Goal: Task Accomplishment & Management: Manage account settings

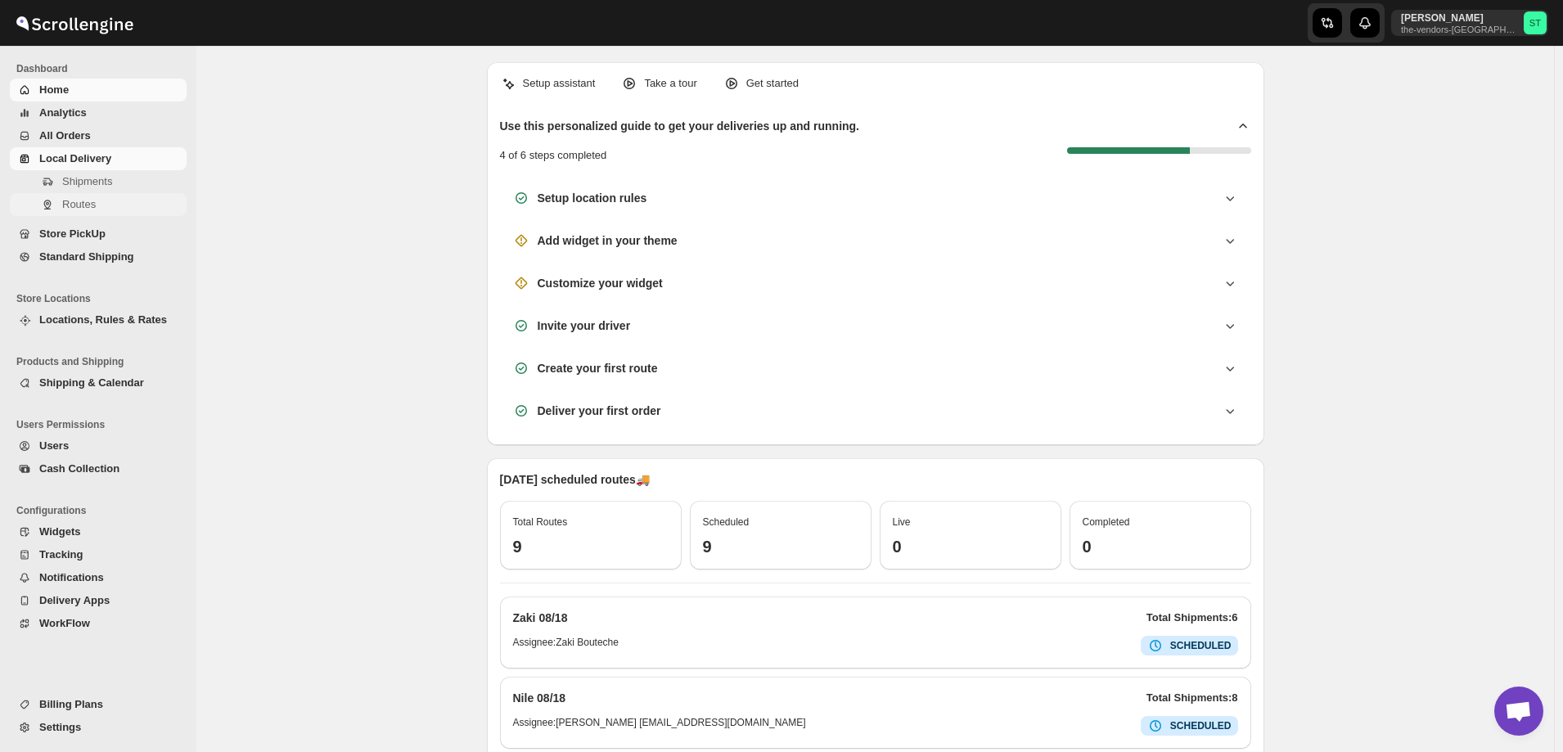
click at [85, 206] on span "Routes" at bounding box center [79, 204] width 34 height 12
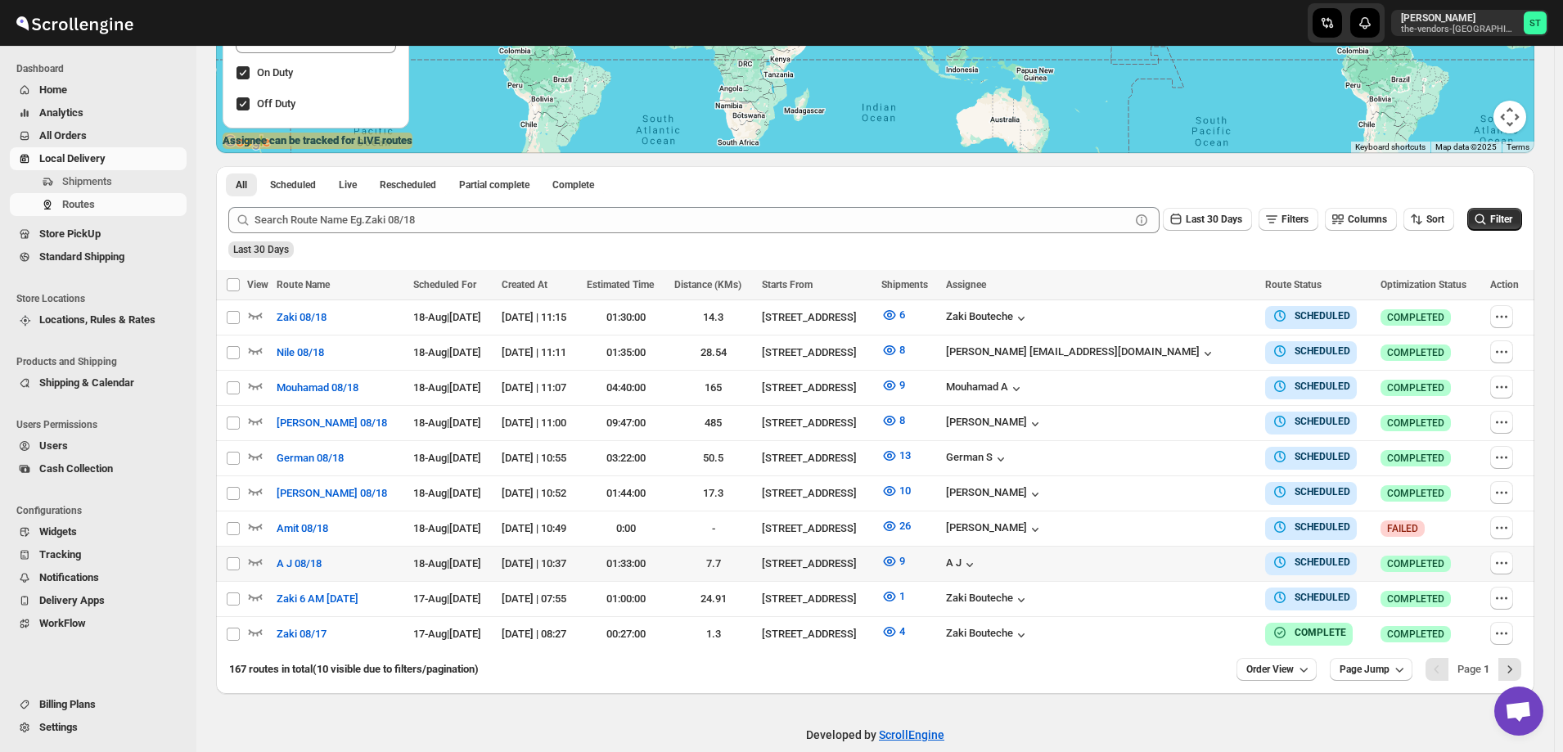
scroll to position [322, 0]
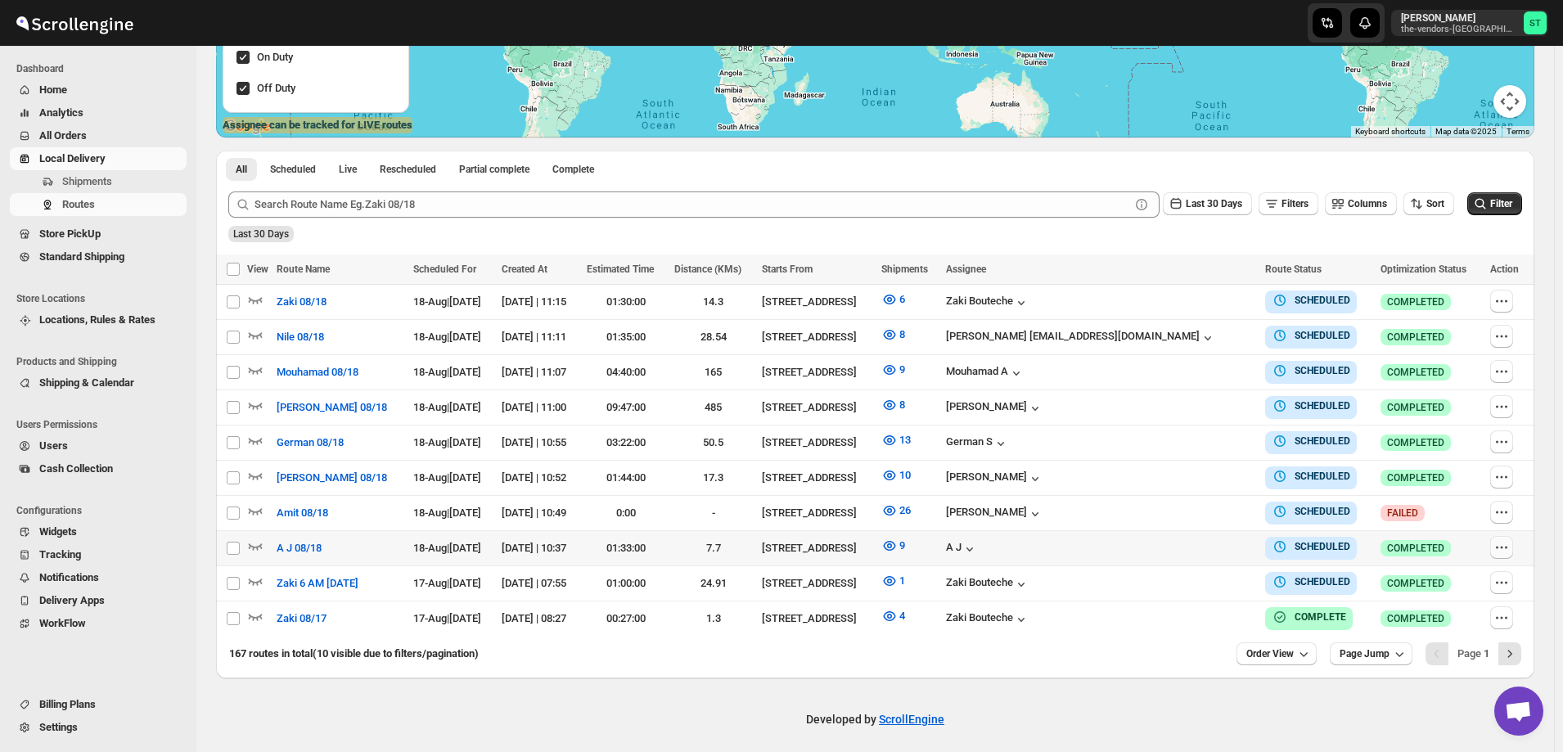
click at [1502, 543] on icon "button" at bounding box center [1502, 547] width 16 height 16
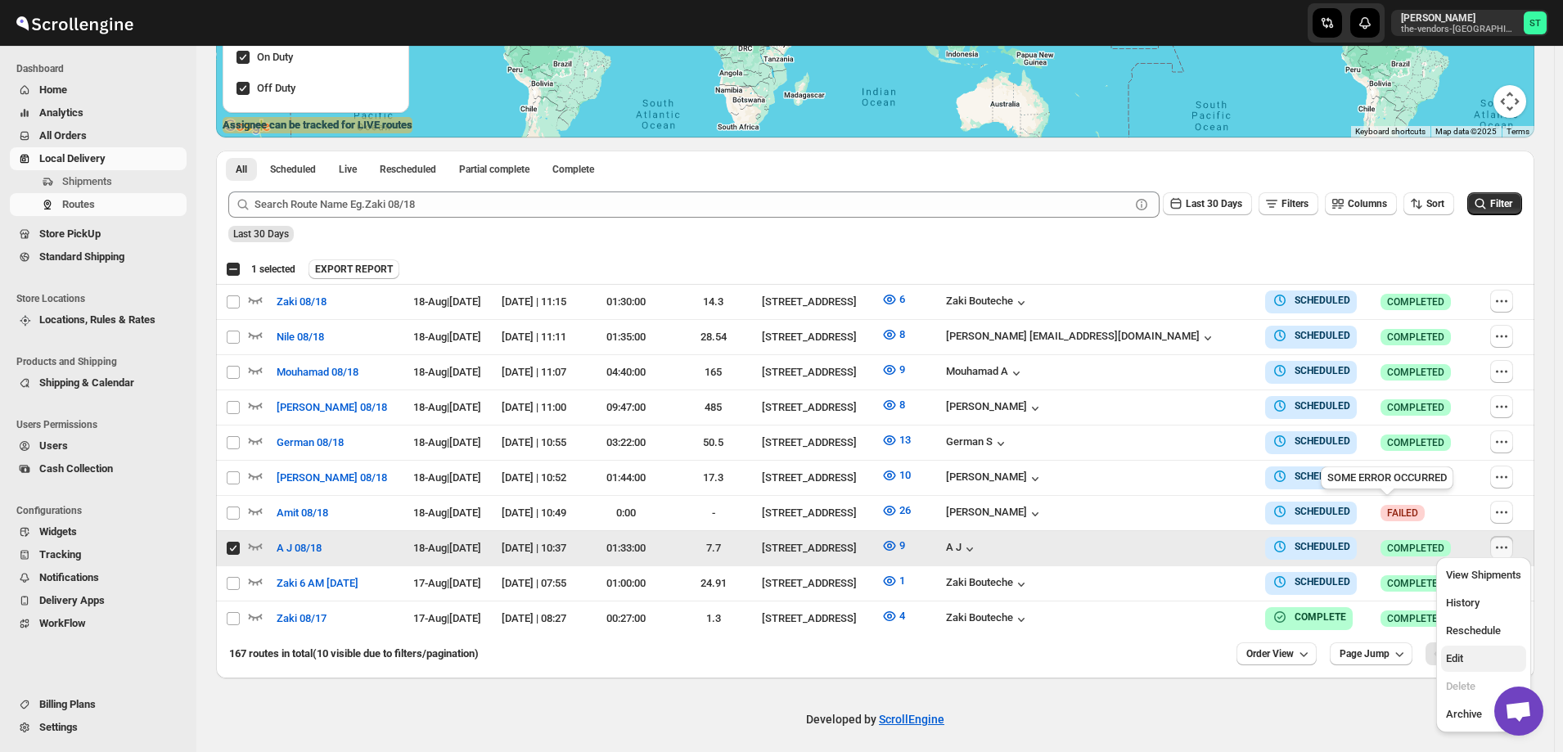
click at [1464, 657] on span "Edit" at bounding box center [1454, 658] width 17 height 12
checkbox input "false"
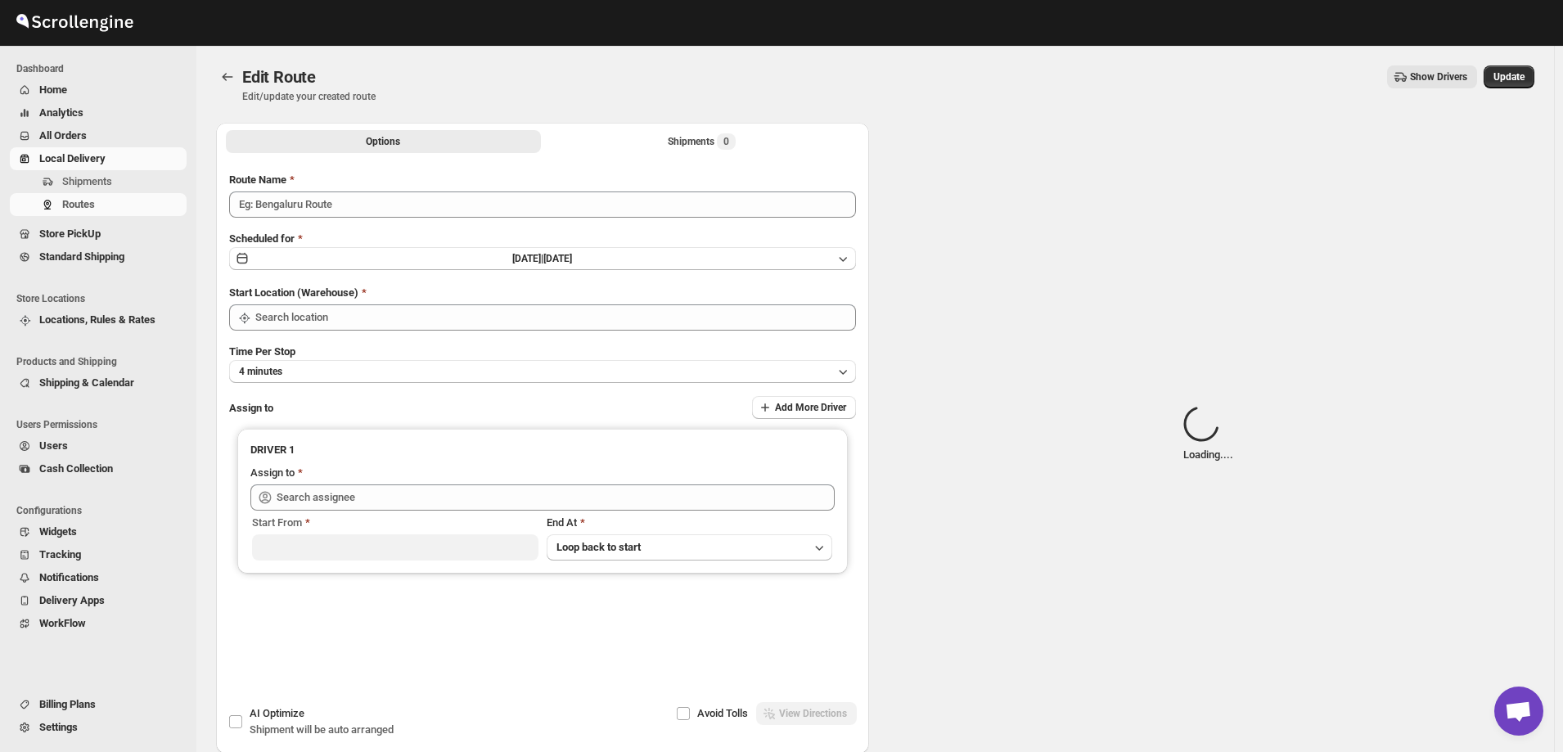
type input "A J 08/18"
type input "[STREET_ADDRESS]"
type input "A J ([EMAIL_ADDRESS][DOMAIN_NAME])"
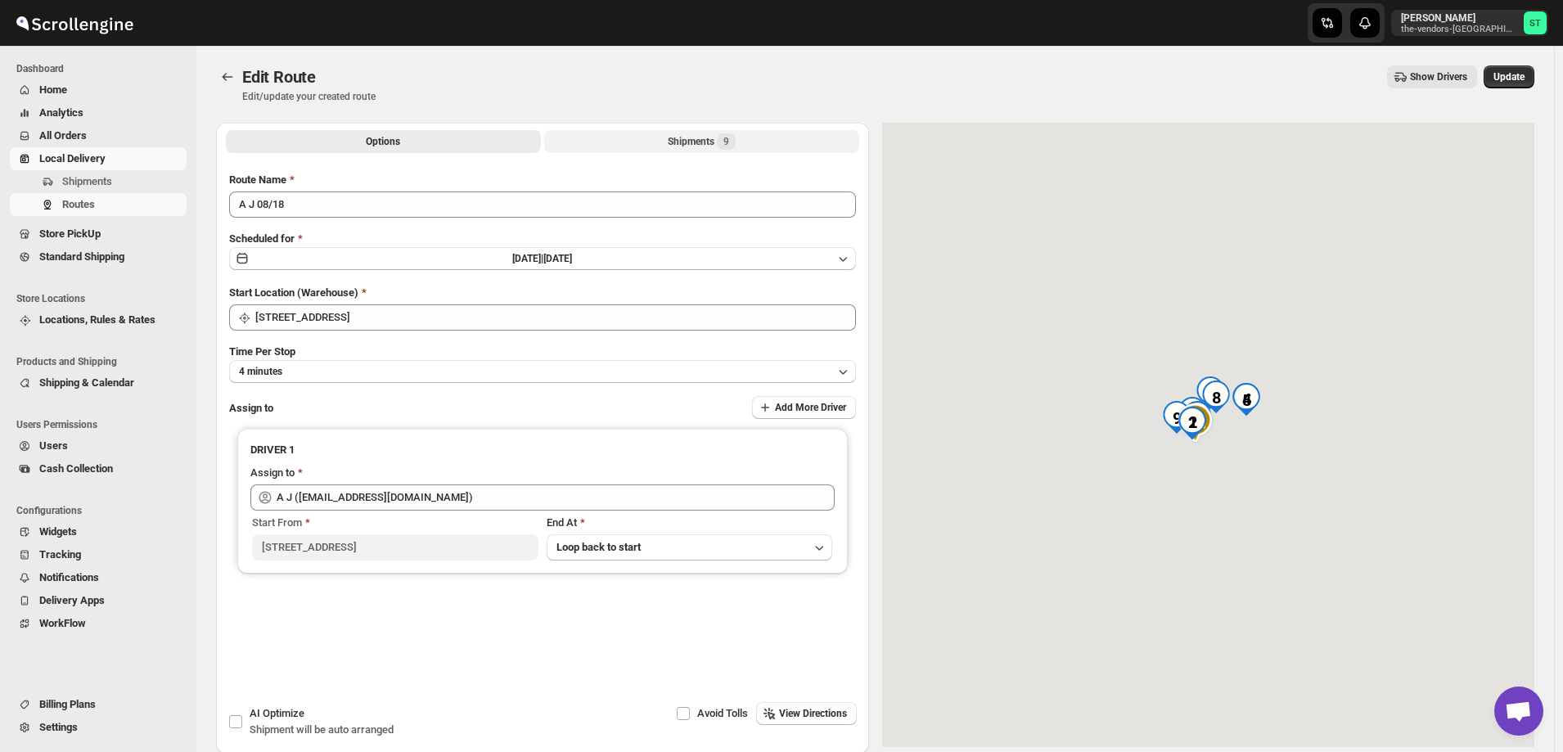
click at [663, 137] on button "Shipments 9" at bounding box center [701, 141] width 315 height 23
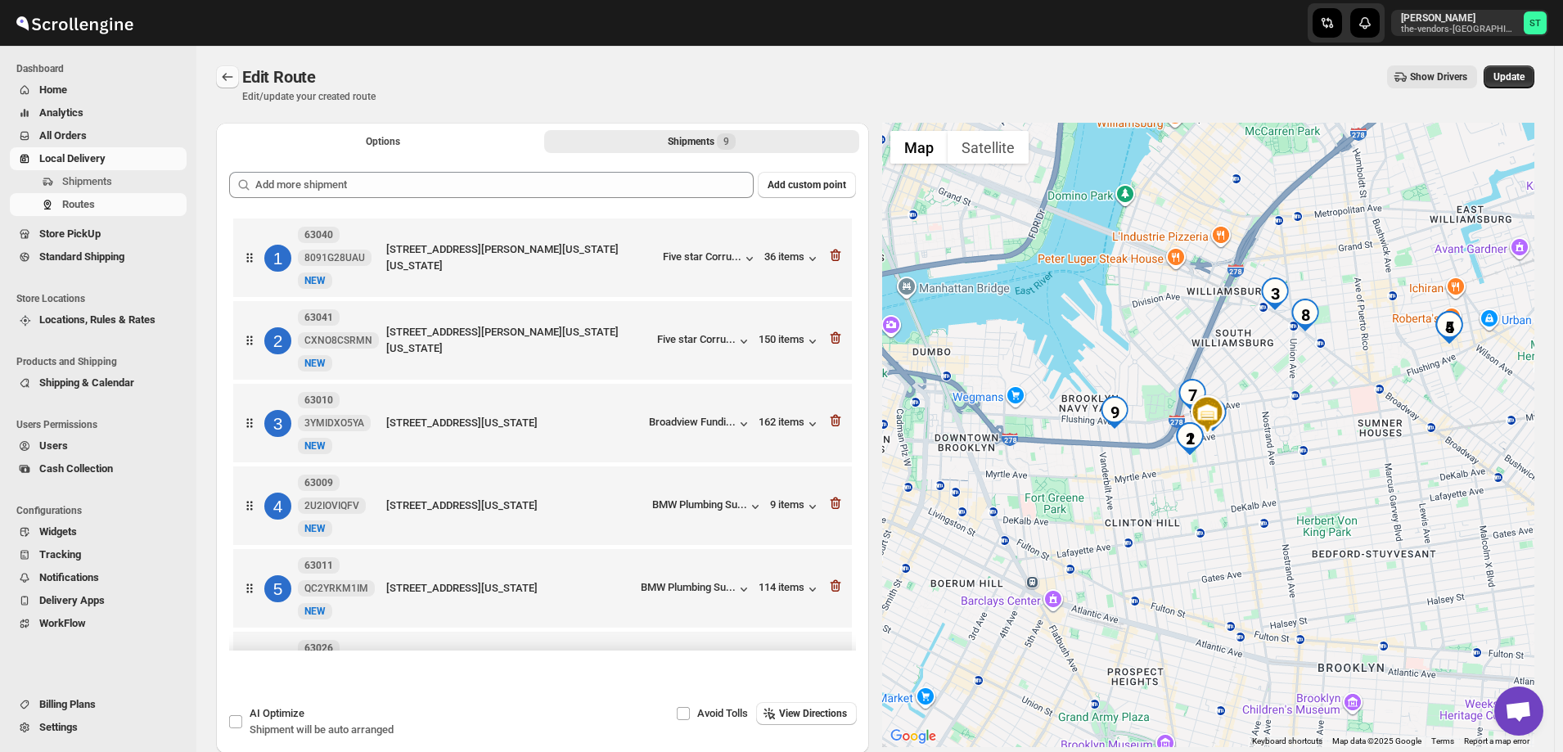
click at [219, 78] on icon "Routes" at bounding box center [227, 77] width 16 height 16
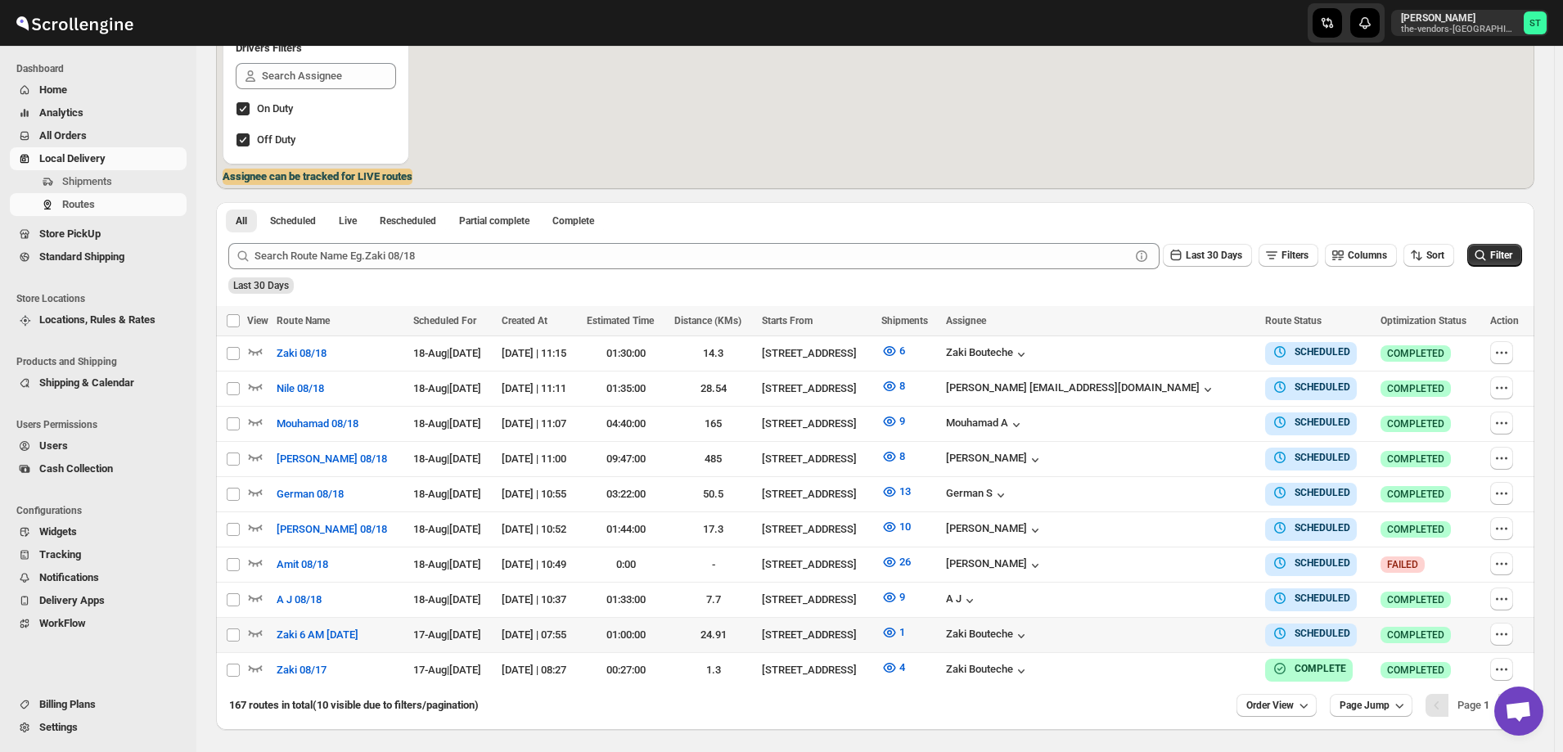
scroll to position [322, 0]
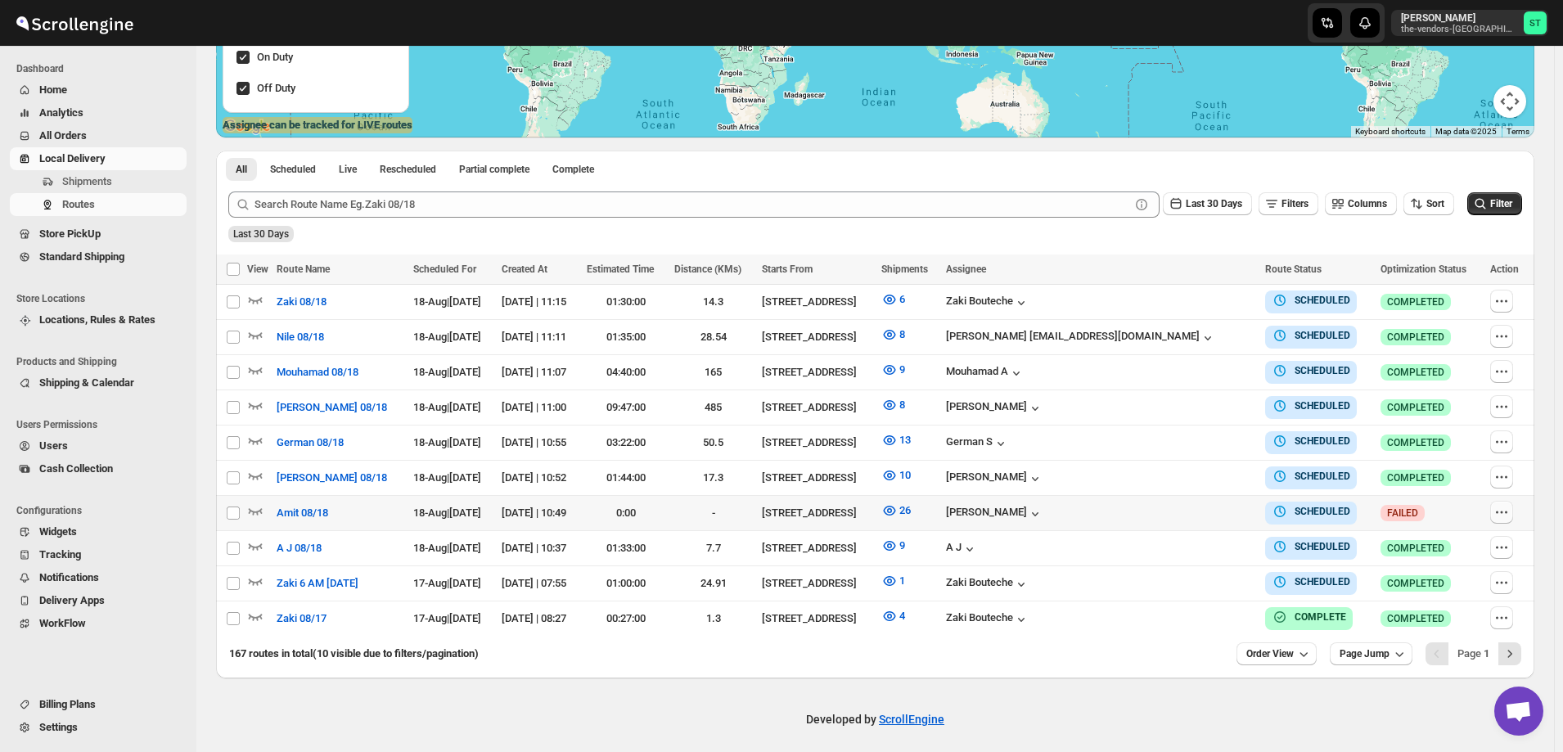
click at [1507, 508] on icon "button" at bounding box center [1502, 512] width 16 height 16
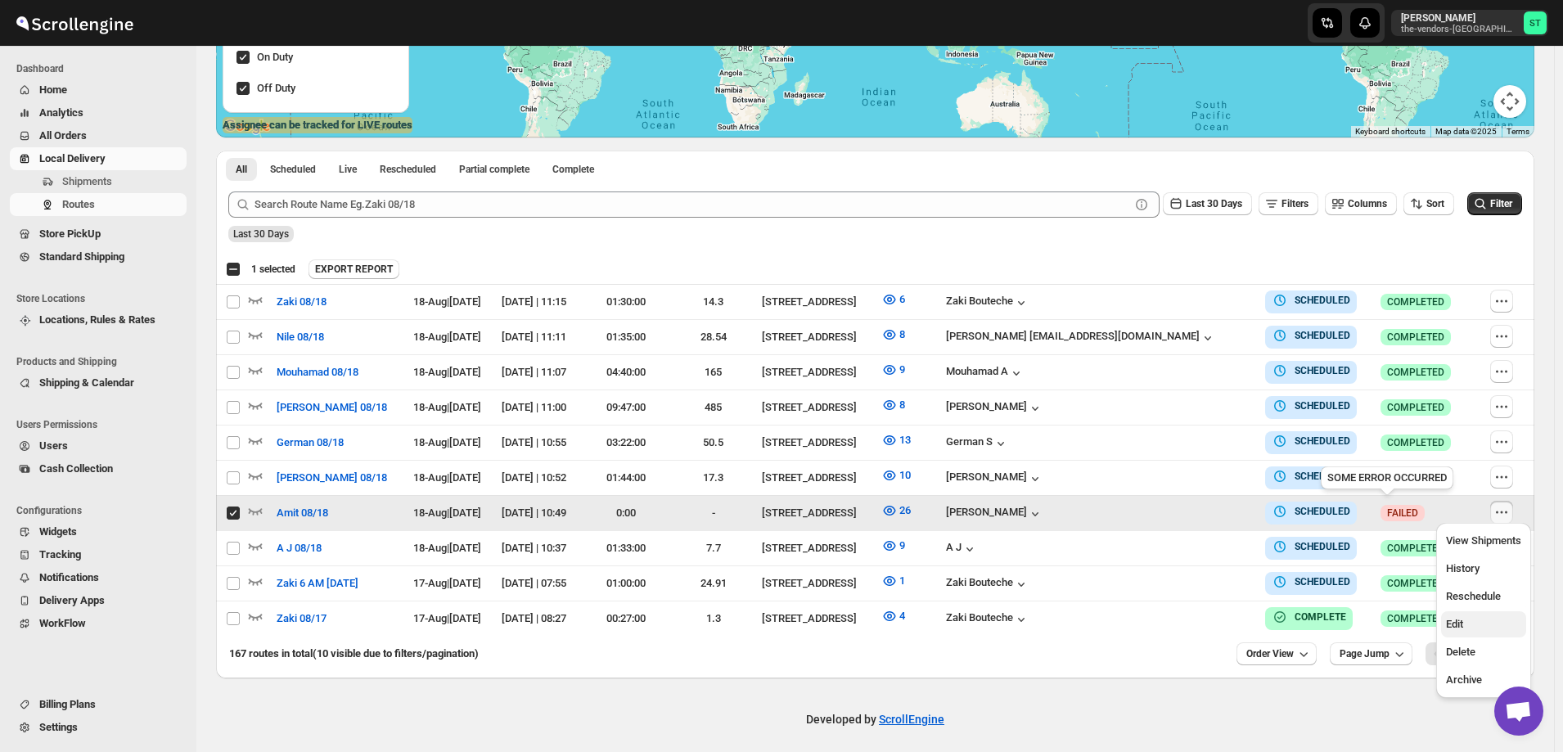
click at [1479, 629] on span "Edit" at bounding box center [1483, 624] width 75 height 16
checkbox input "false"
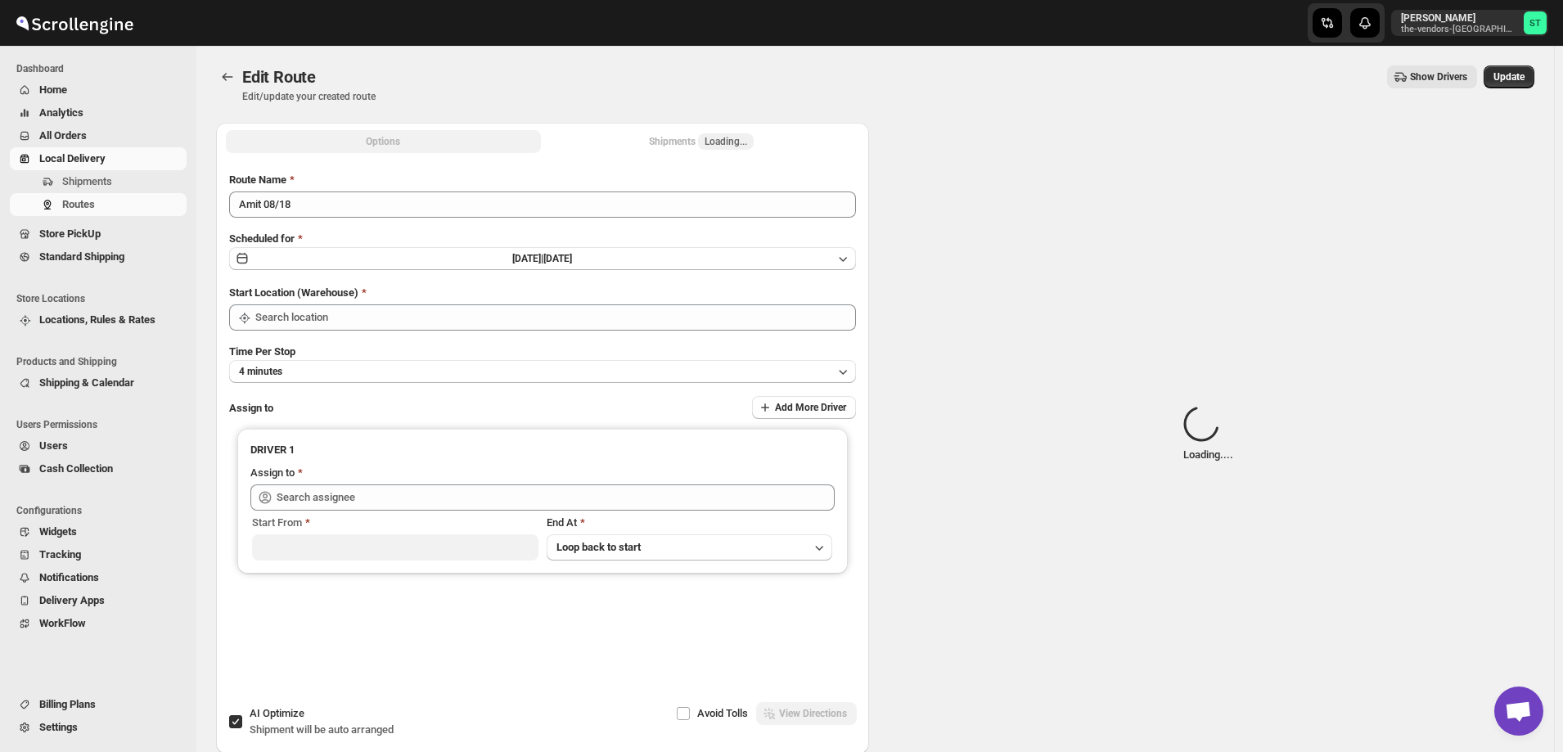
type input "Amit 08/18"
checkbox input "true"
type input "[STREET_ADDRESS]"
type input "[PERSON_NAME] ([EMAIL_ADDRESS][DOMAIN_NAME])"
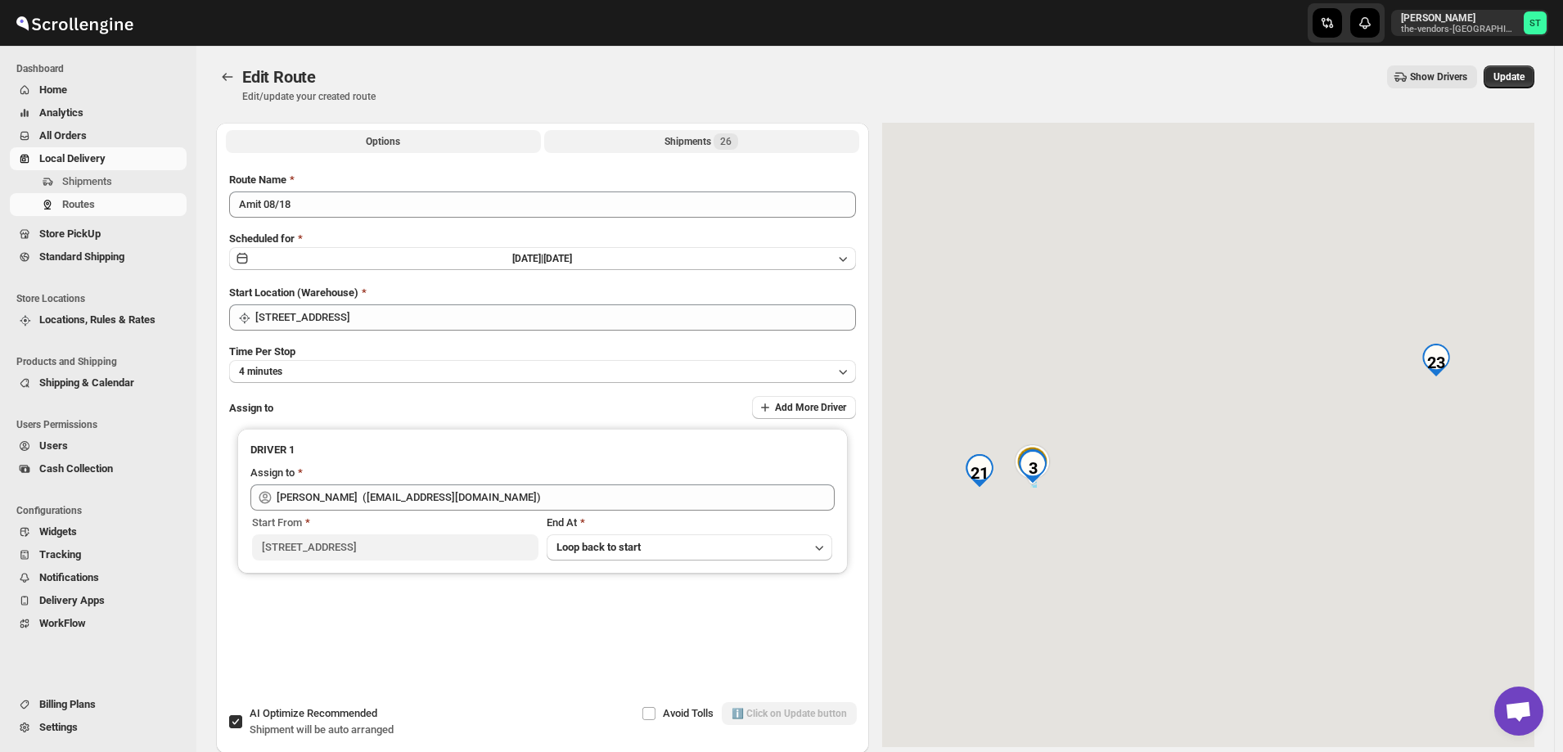
click at [678, 142] on div "Shipments 26" at bounding box center [702, 141] width 74 height 16
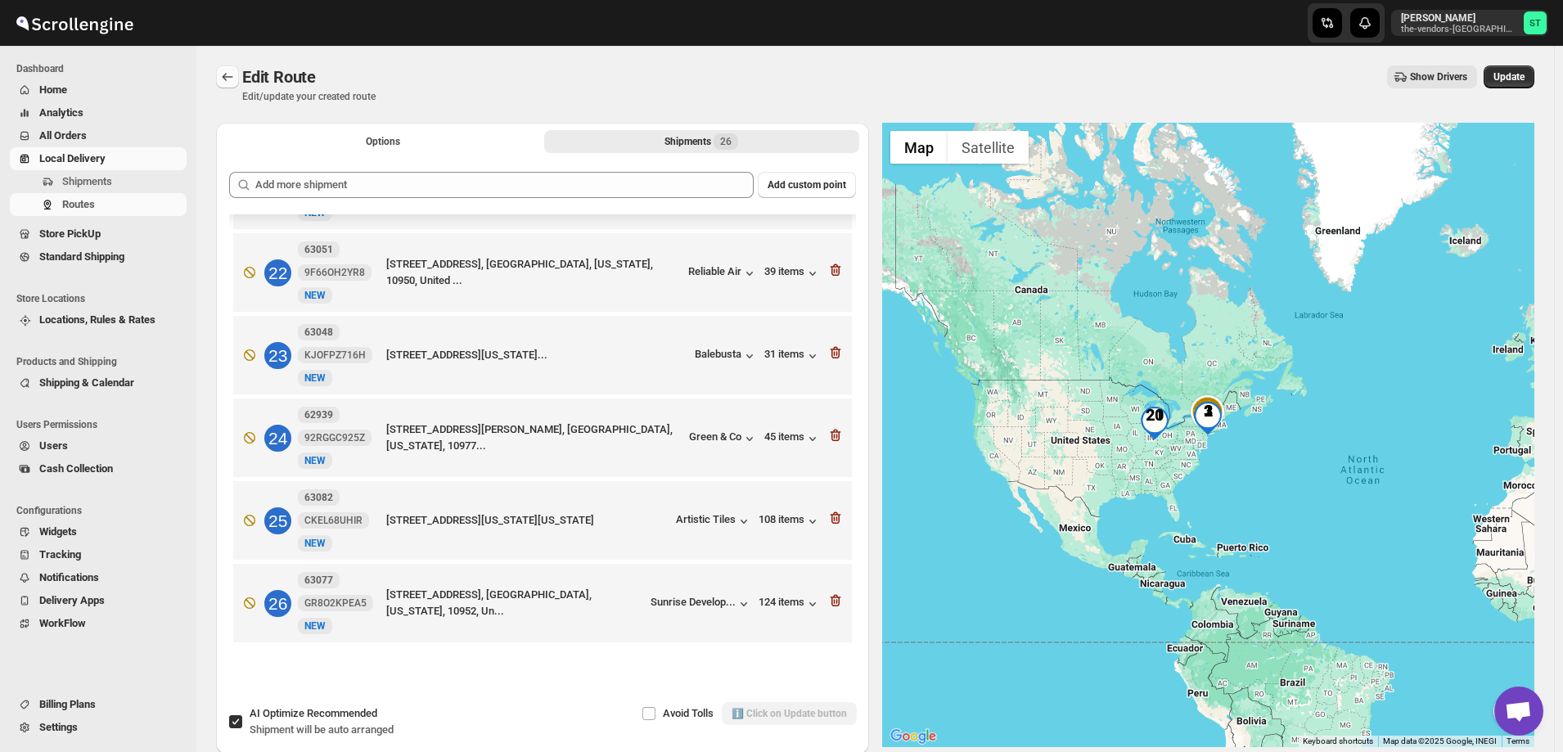
click at [229, 73] on icon "Routes" at bounding box center [227, 77] width 16 height 16
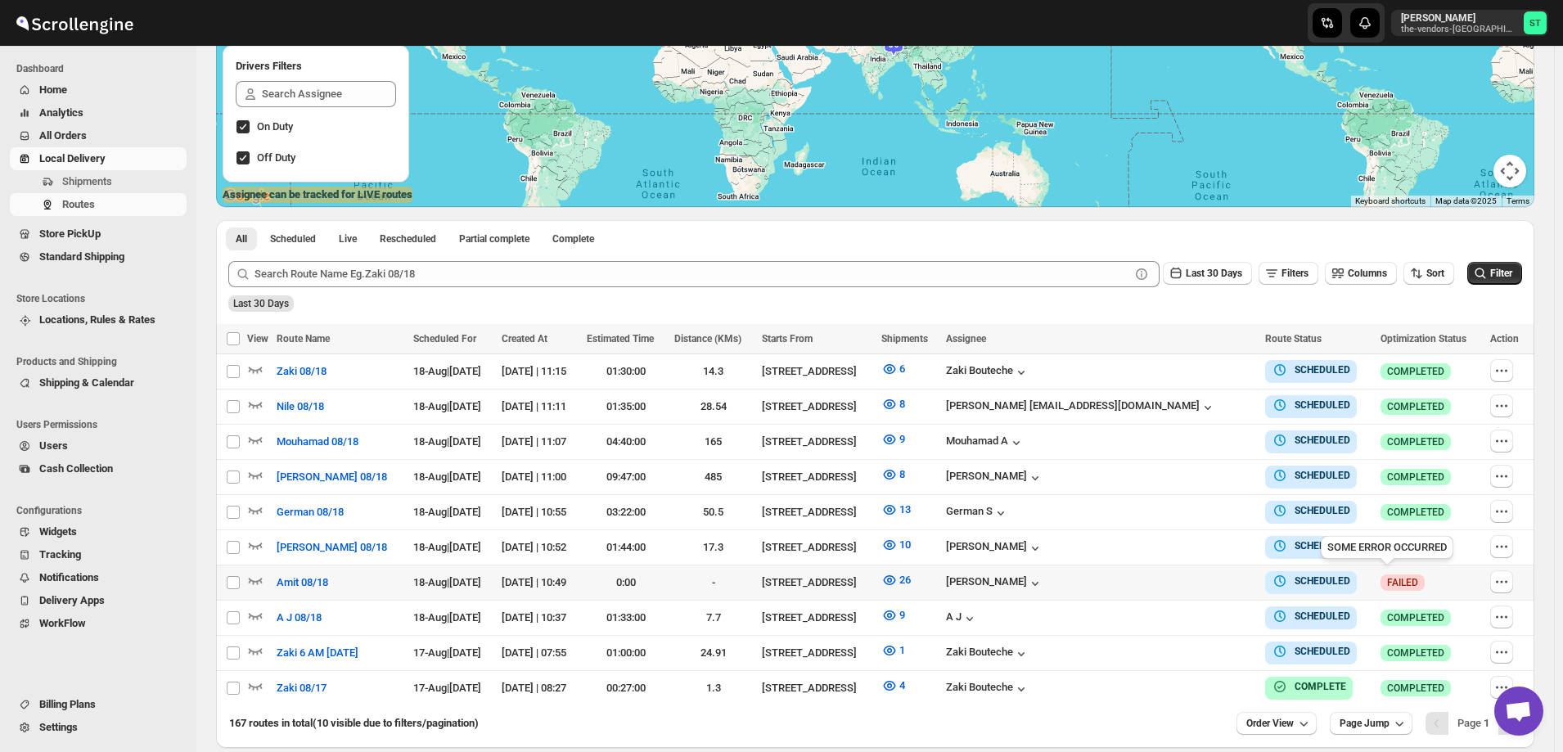
scroll to position [322, 0]
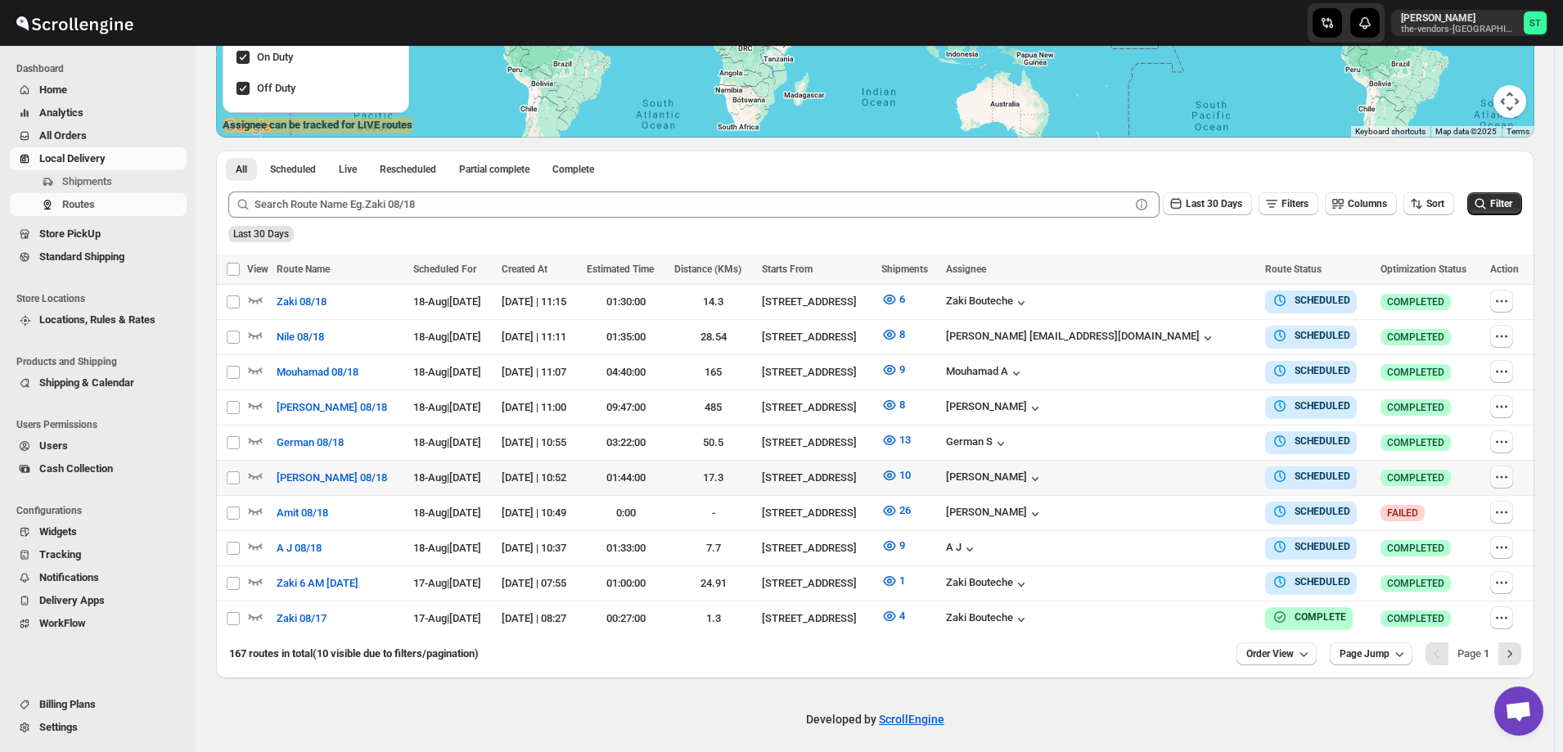
click at [1503, 472] on icon "button" at bounding box center [1502, 477] width 16 height 16
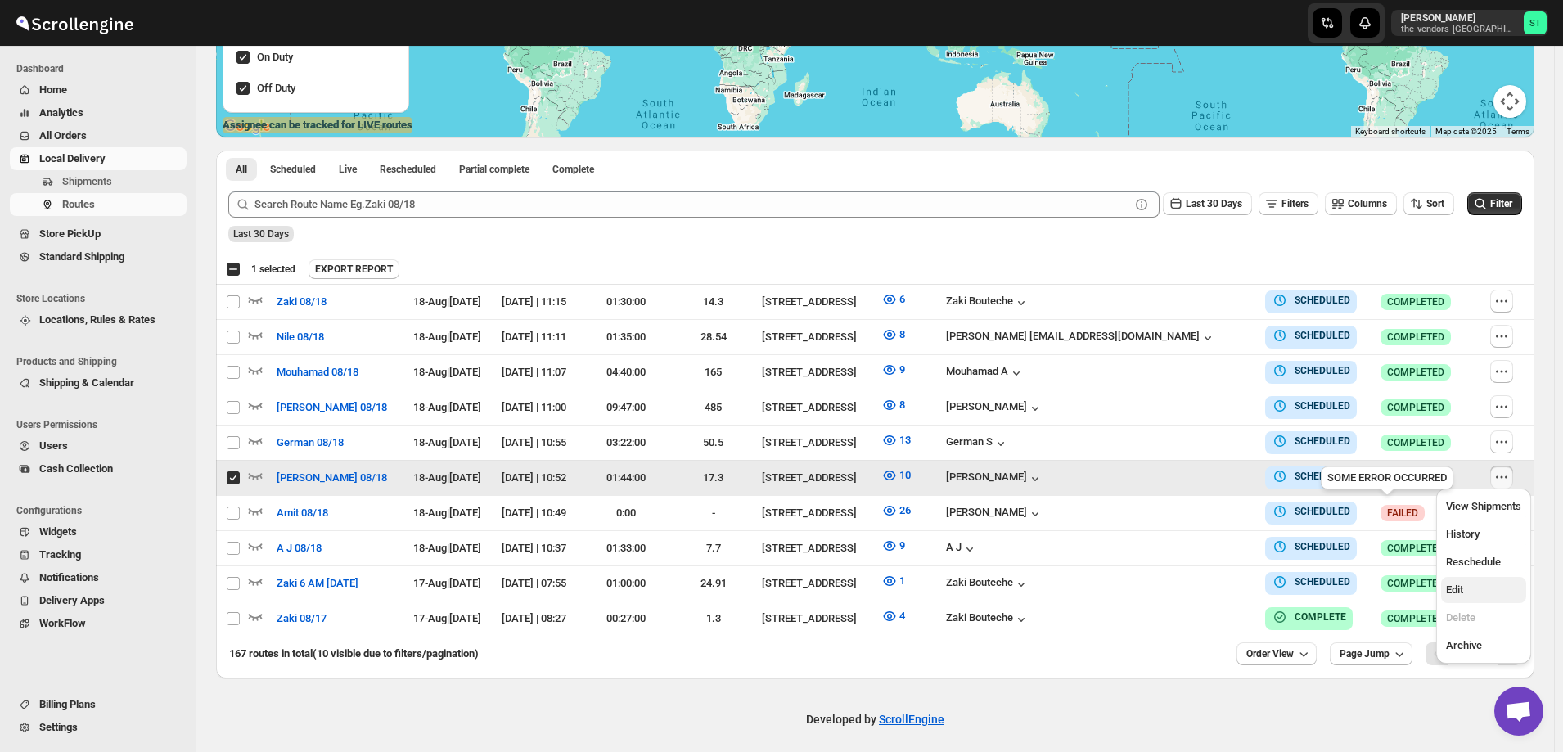
click at [1484, 586] on span "Edit" at bounding box center [1483, 590] width 75 height 16
checkbox input "false"
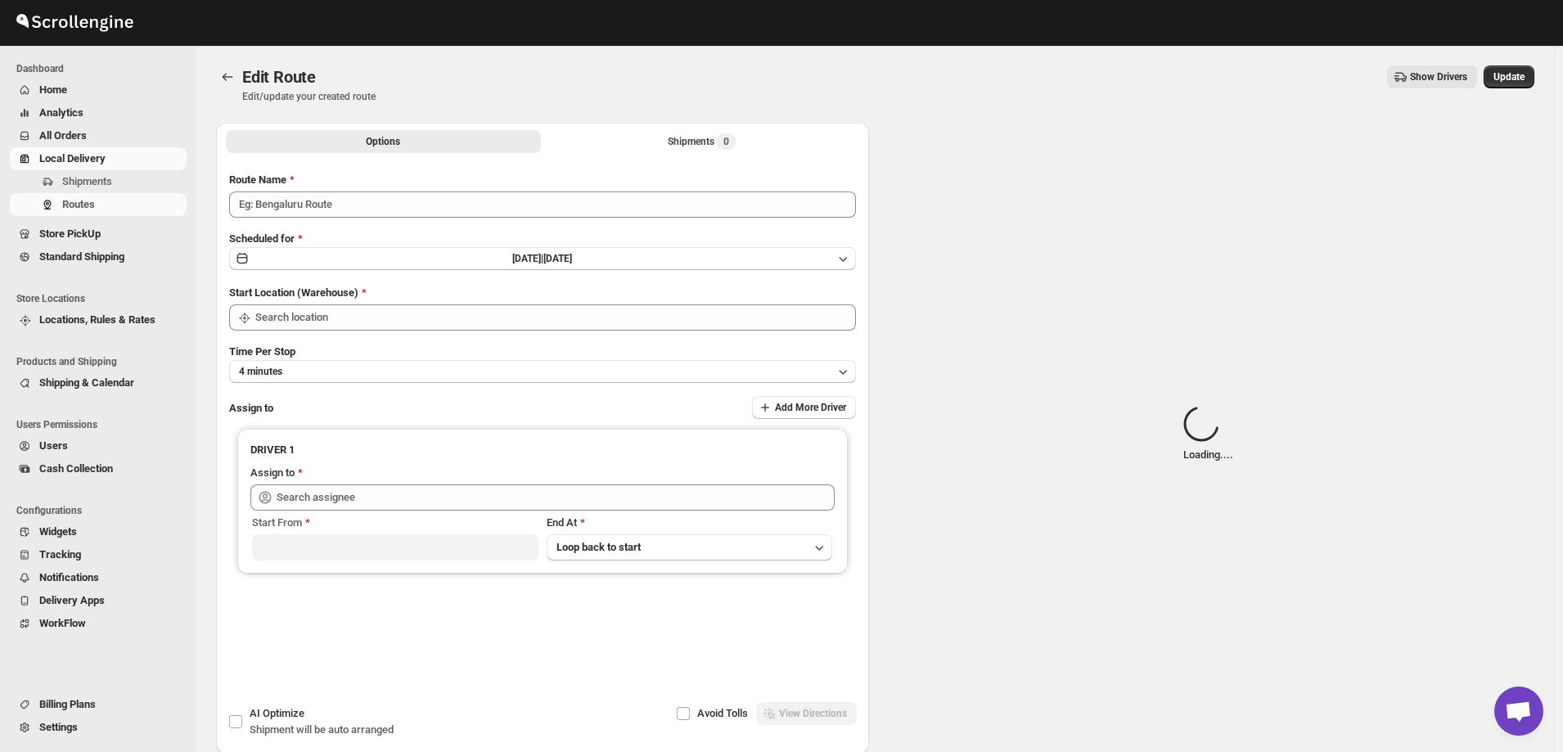
type input "[PERSON_NAME] 08/18"
type input "[STREET_ADDRESS]"
type input "[PERSON_NAME] ([EMAIL_ADDRESS][DOMAIN_NAME])"
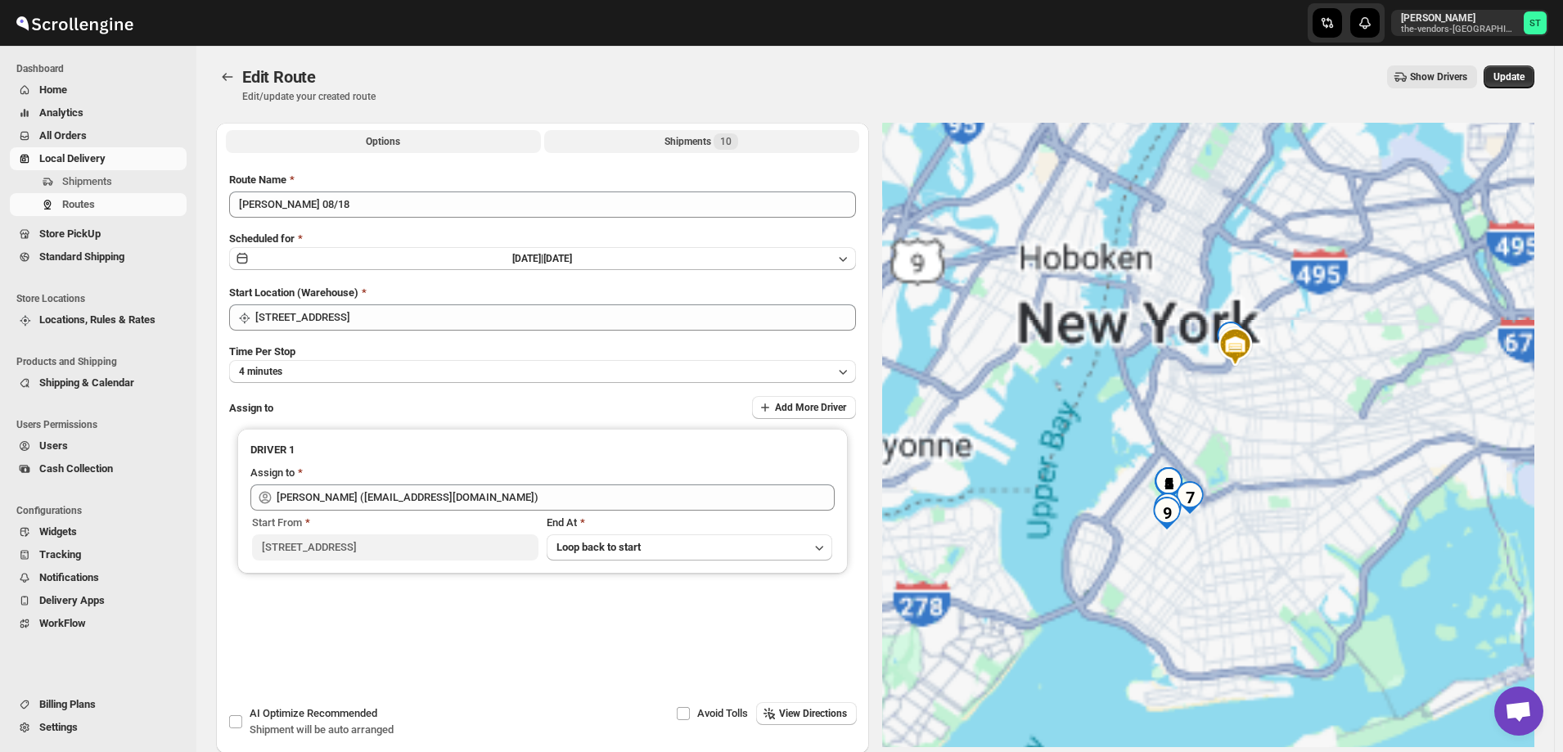
click at [684, 141] on div "Shipments 10" at bounding box center [702, 141] width 74 height 16
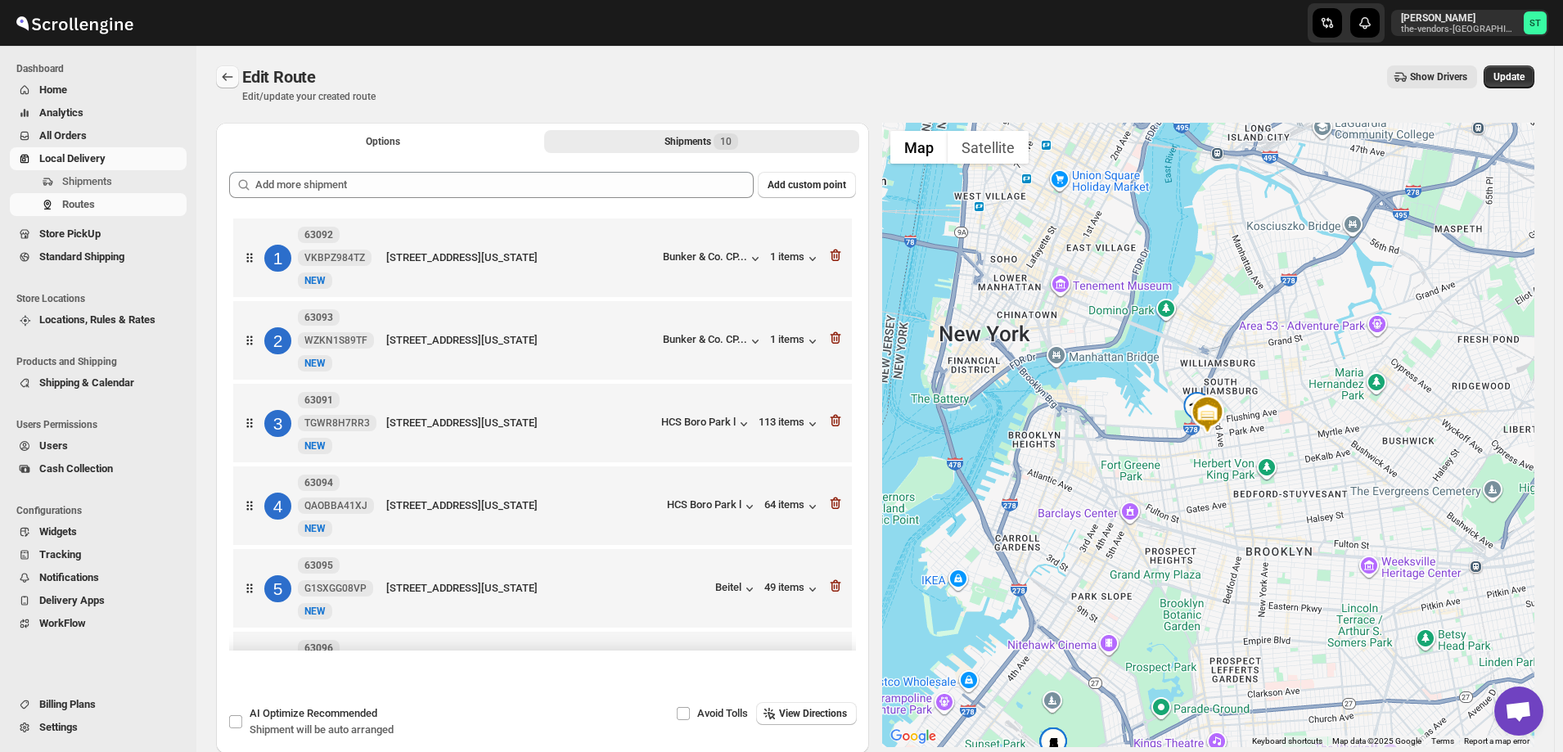
click at [227, 74] on icon "Routes" at bounding box center [227, 77] width 16 height 16
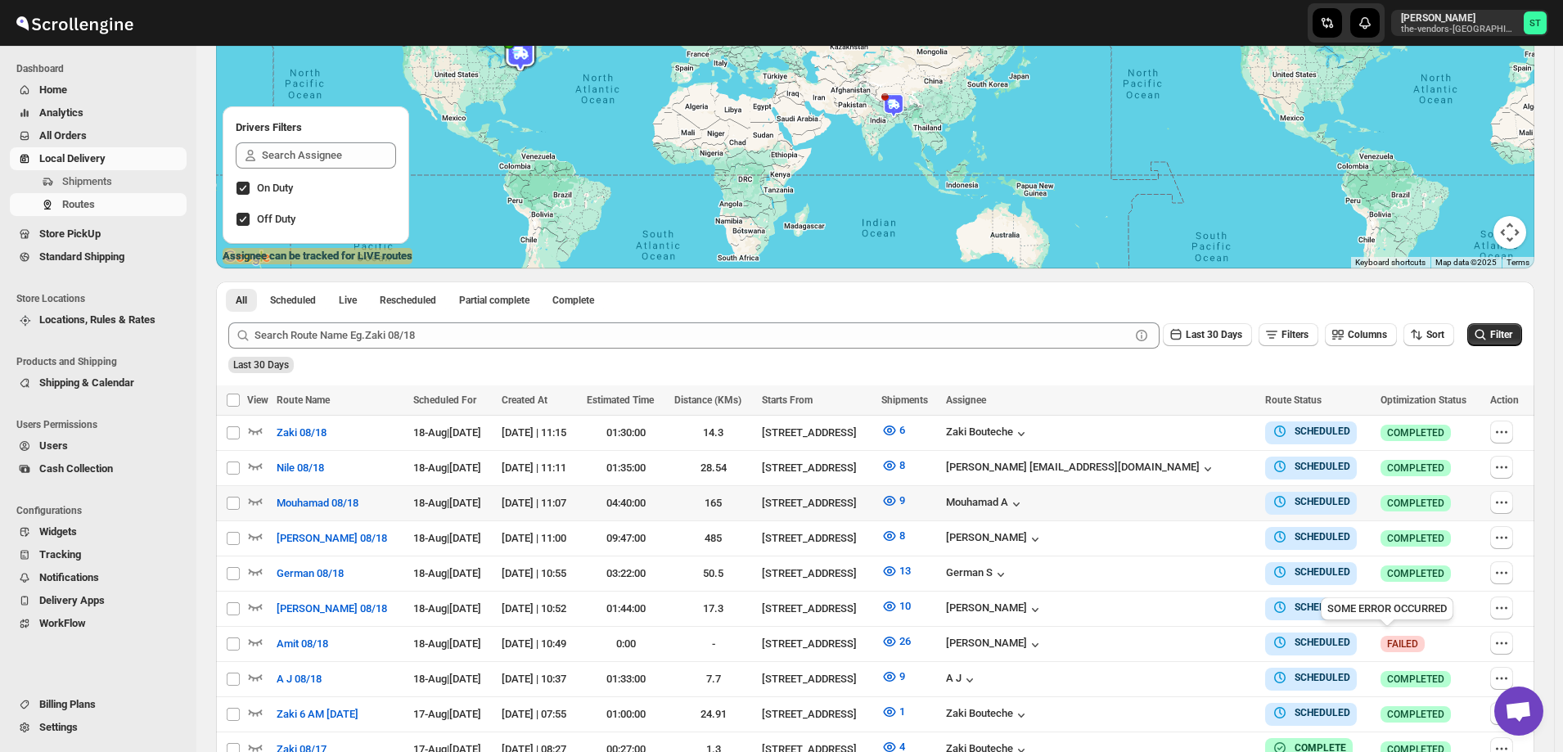
scroll to position [246, 0]
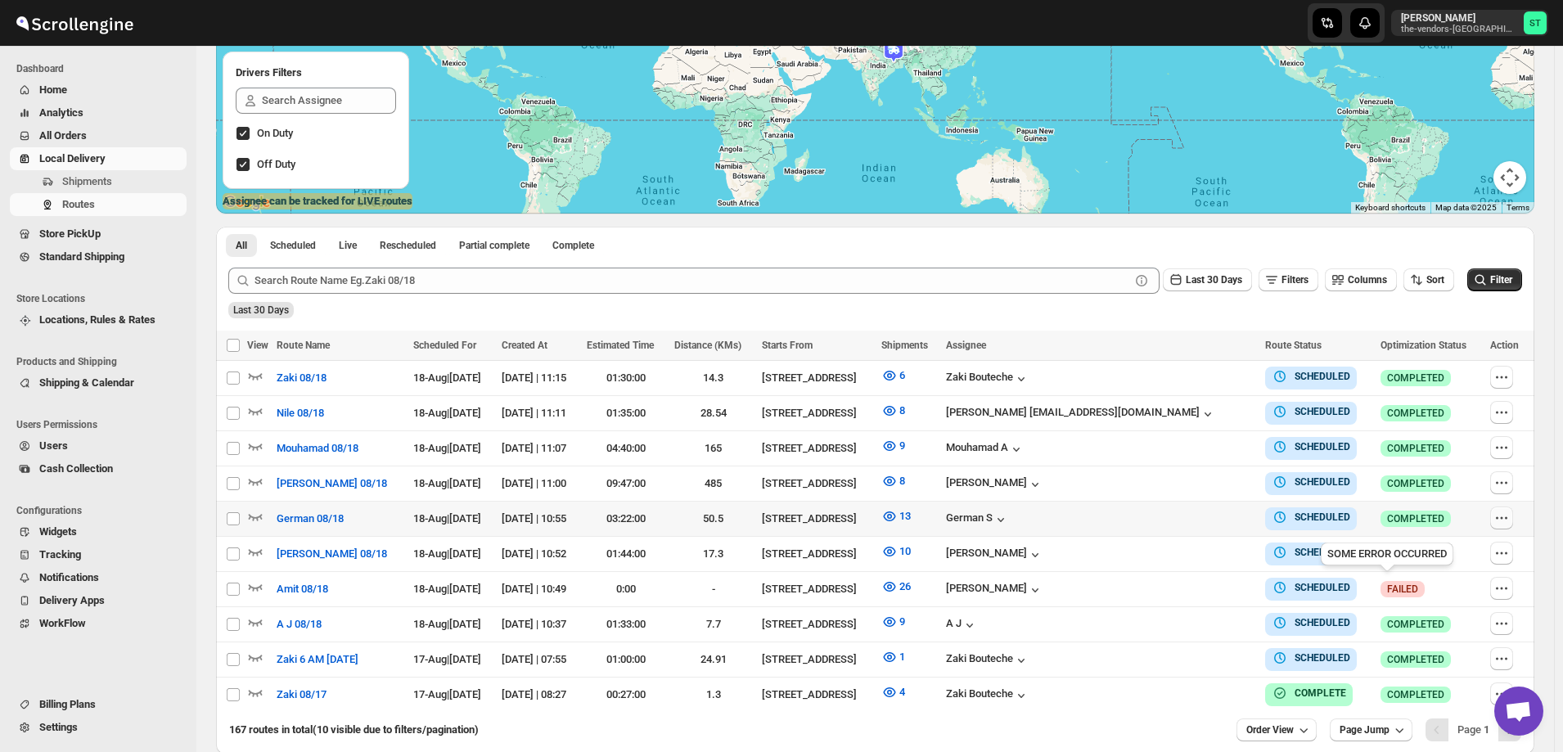
click at [1500, 514] on icon "button" at bounding box center [1502, 518] width 16 height 16
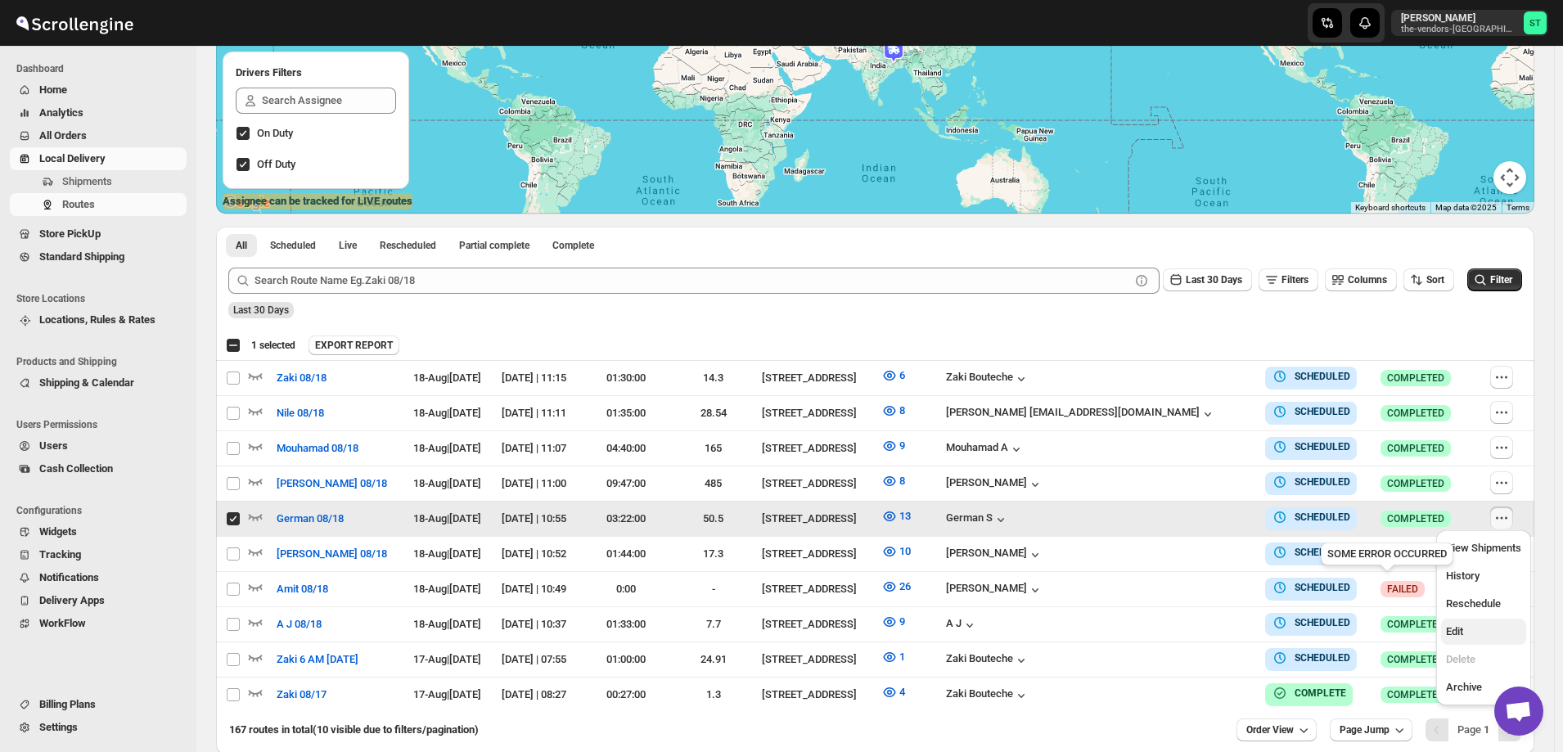
click at [1459, 637] on span "Edit" at bounding box center [1454, 631] width 17 height 12
checkbox input "false"
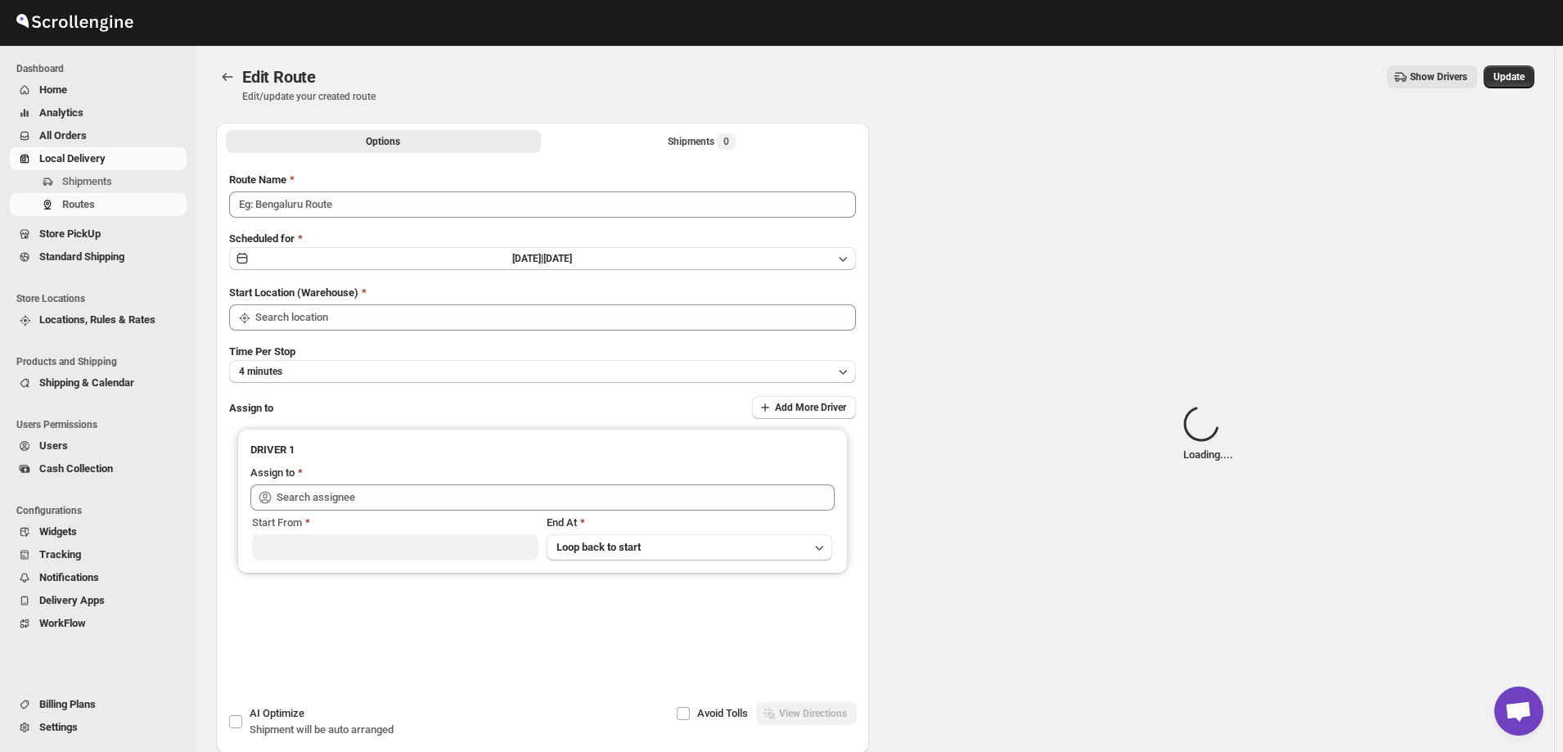
type input "German 08/18"
type input "[STREET_ADDRESS]"
type input "[DEMOGRAPHIC_DATA] S ([EMAIL_ADDRESS][DOMAIN_NAME])"
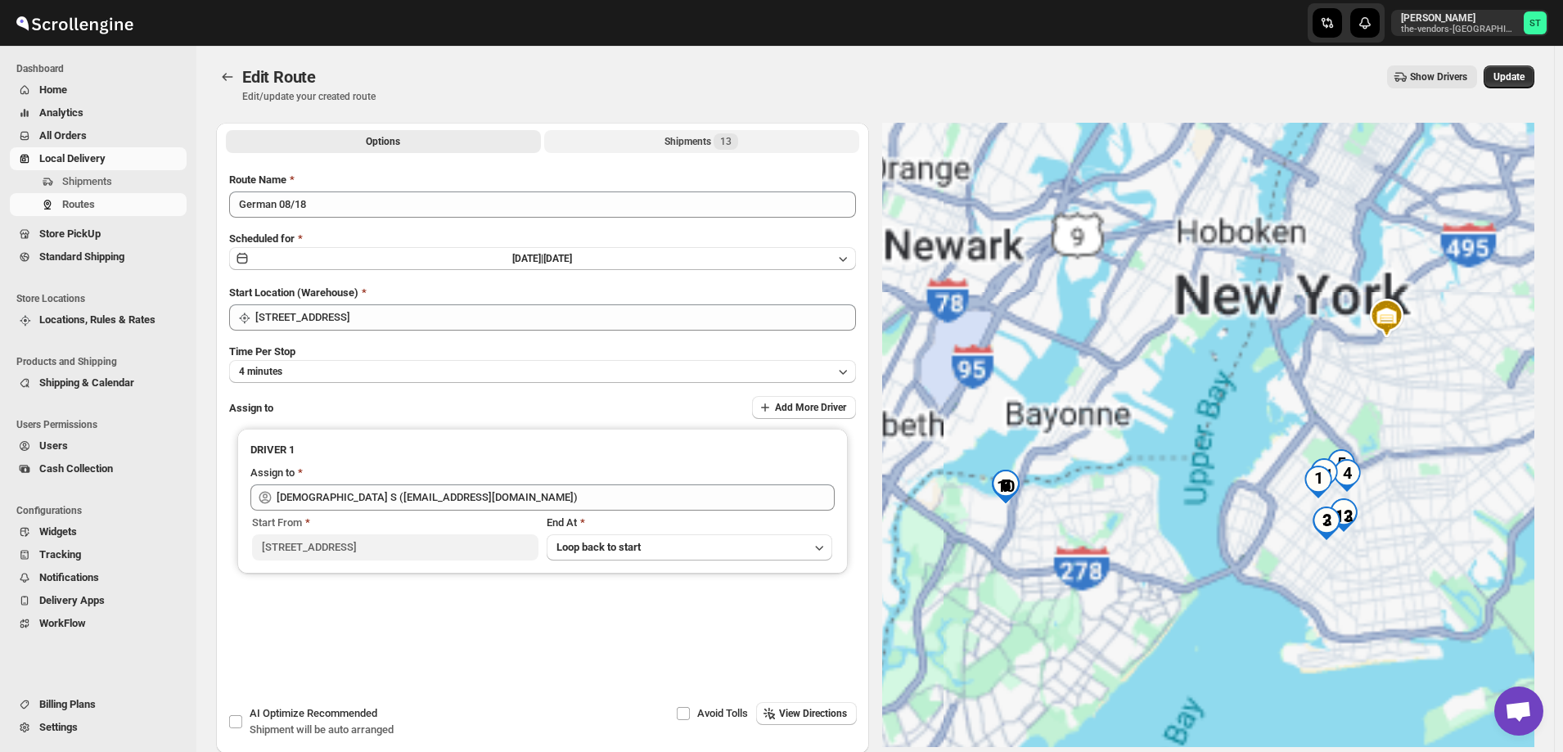
click at [660, 140] on button "Shipments 13" at bounding box center [701, 141] width 315 height 23
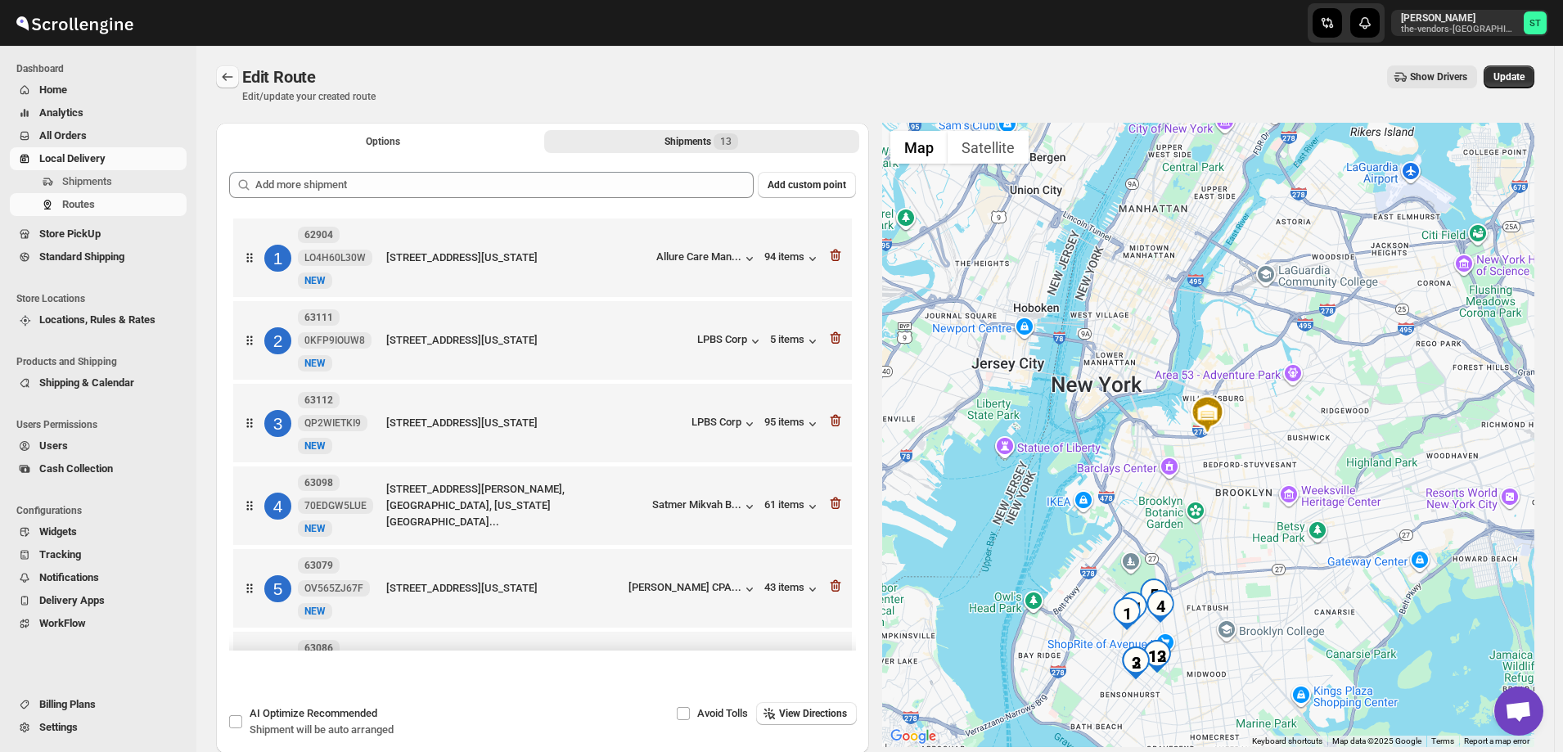
click at [224, 74] on icon "Routes" at bounding box center [227, 77] width 16 height 16
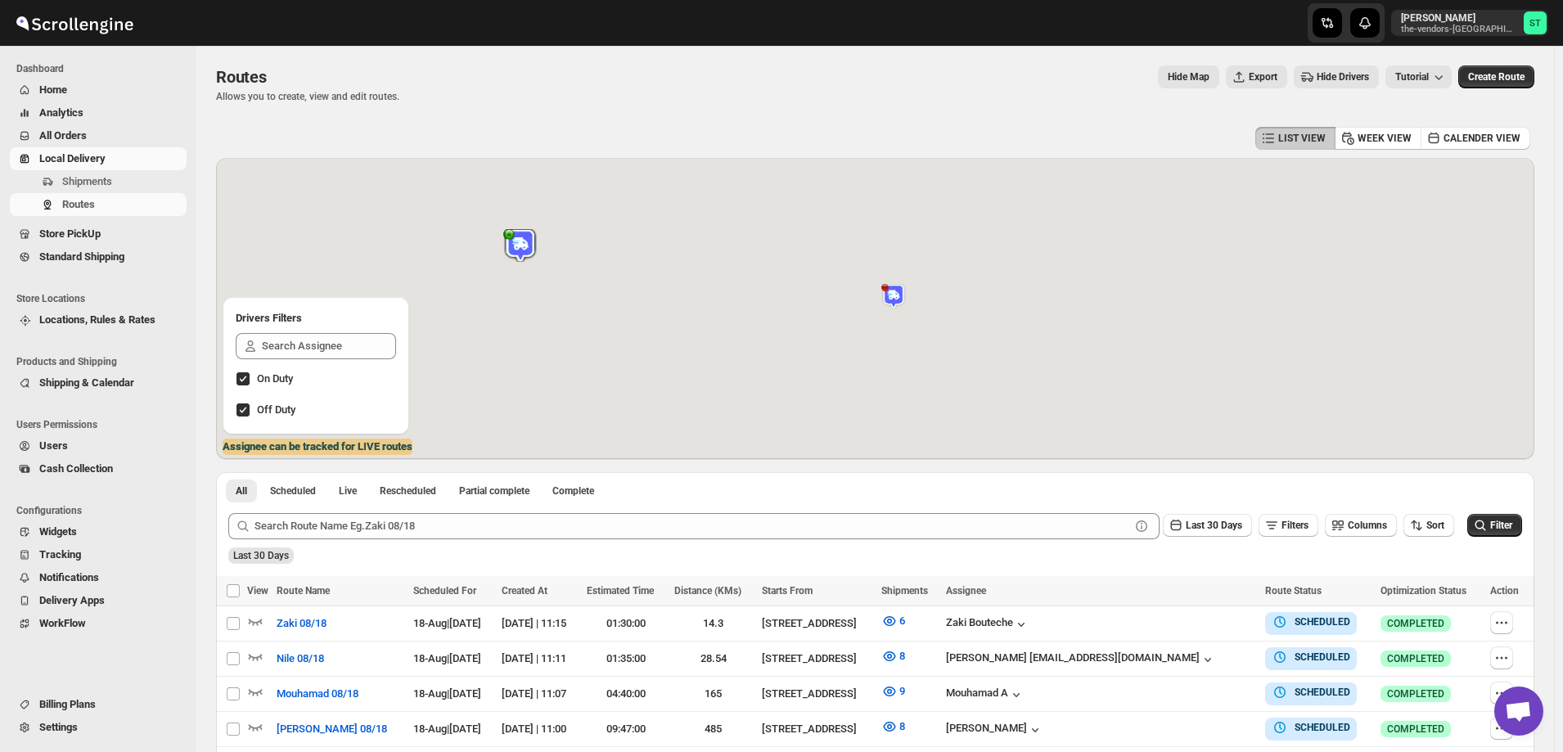
scroll to position [246, 0]
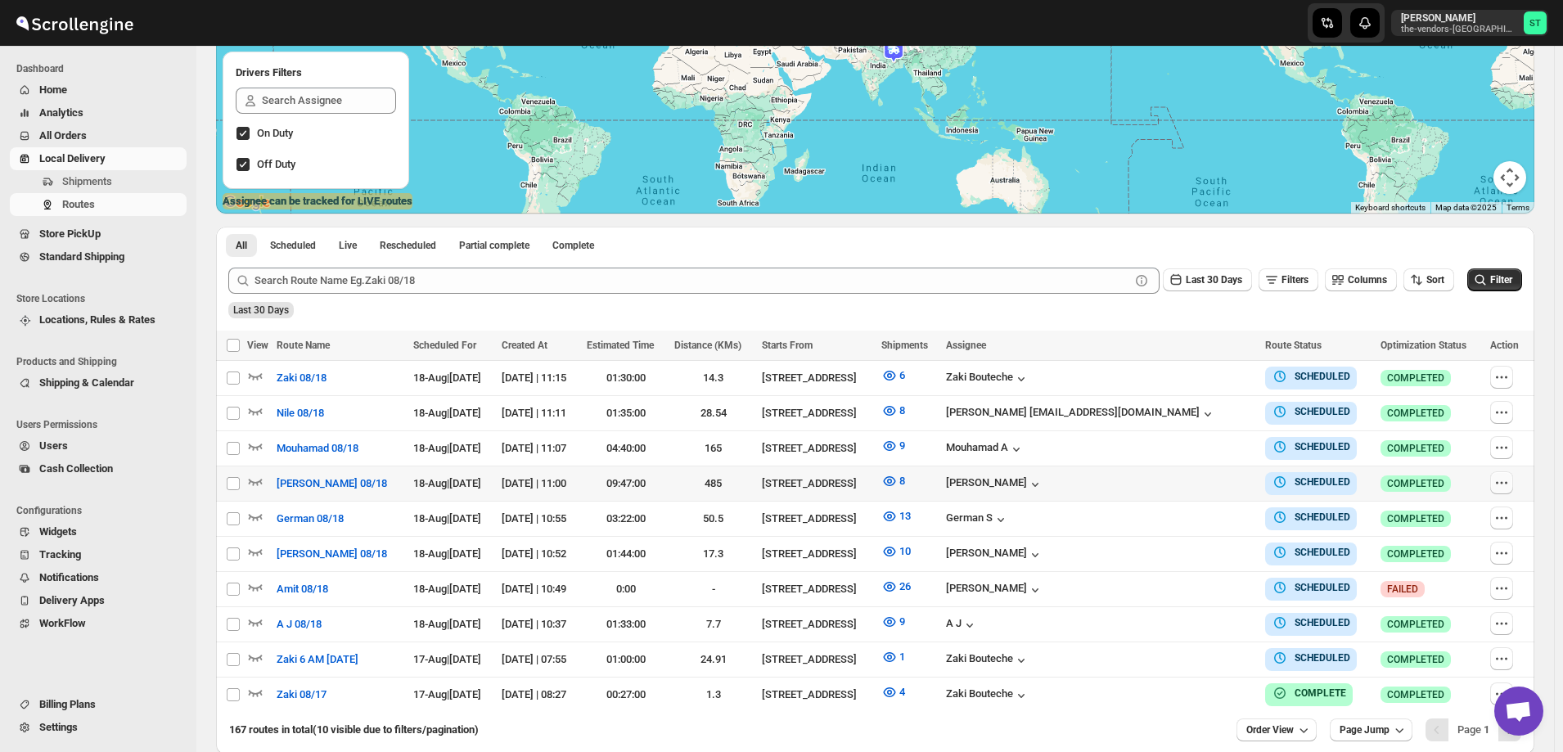
click at [1509, 480] on icon "button" at bounding box center [1502, 483] width 16 height 16
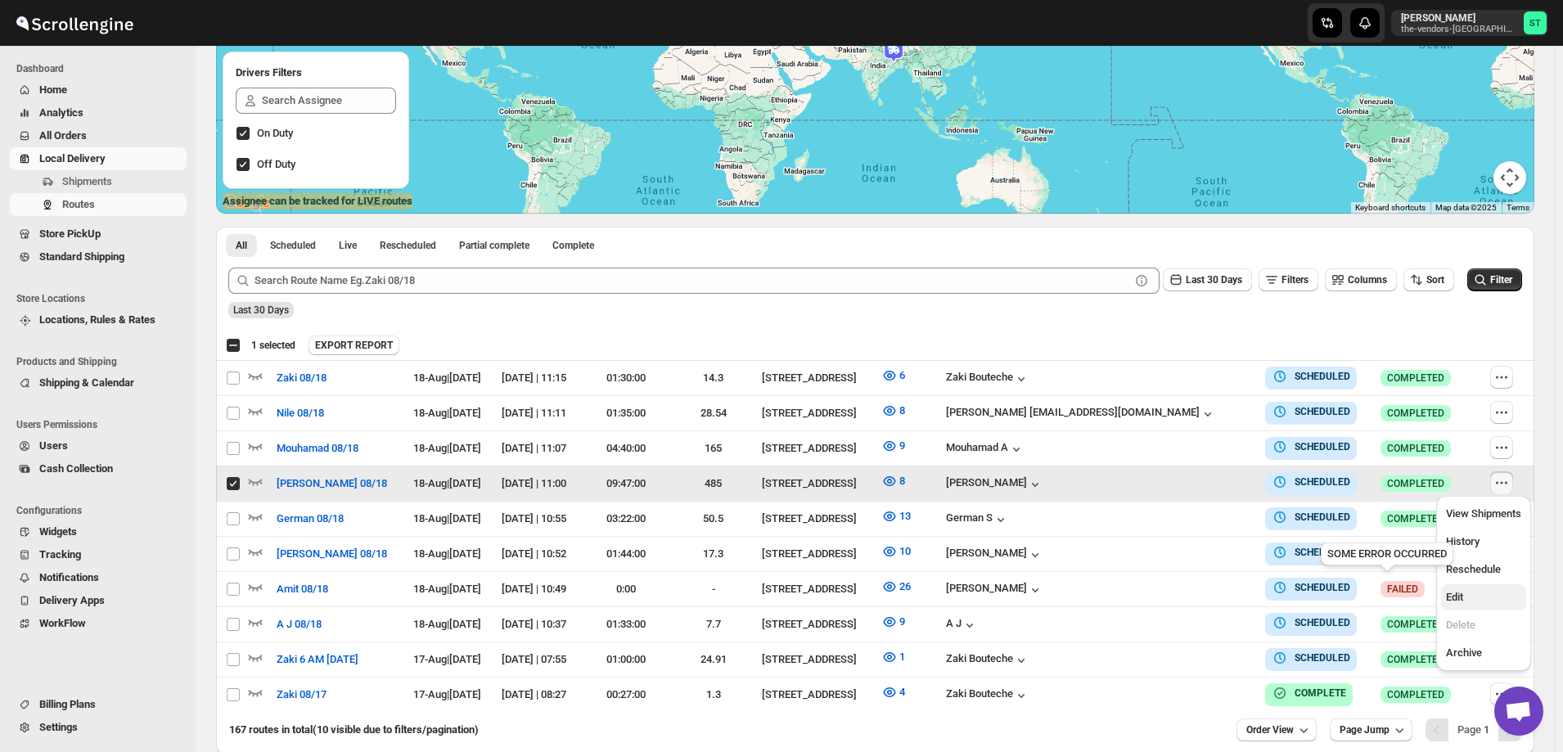
click at [1463, 599] on span "Edit" at bounding box center [1454, 597] width 17 height 12
checkbox input "false"
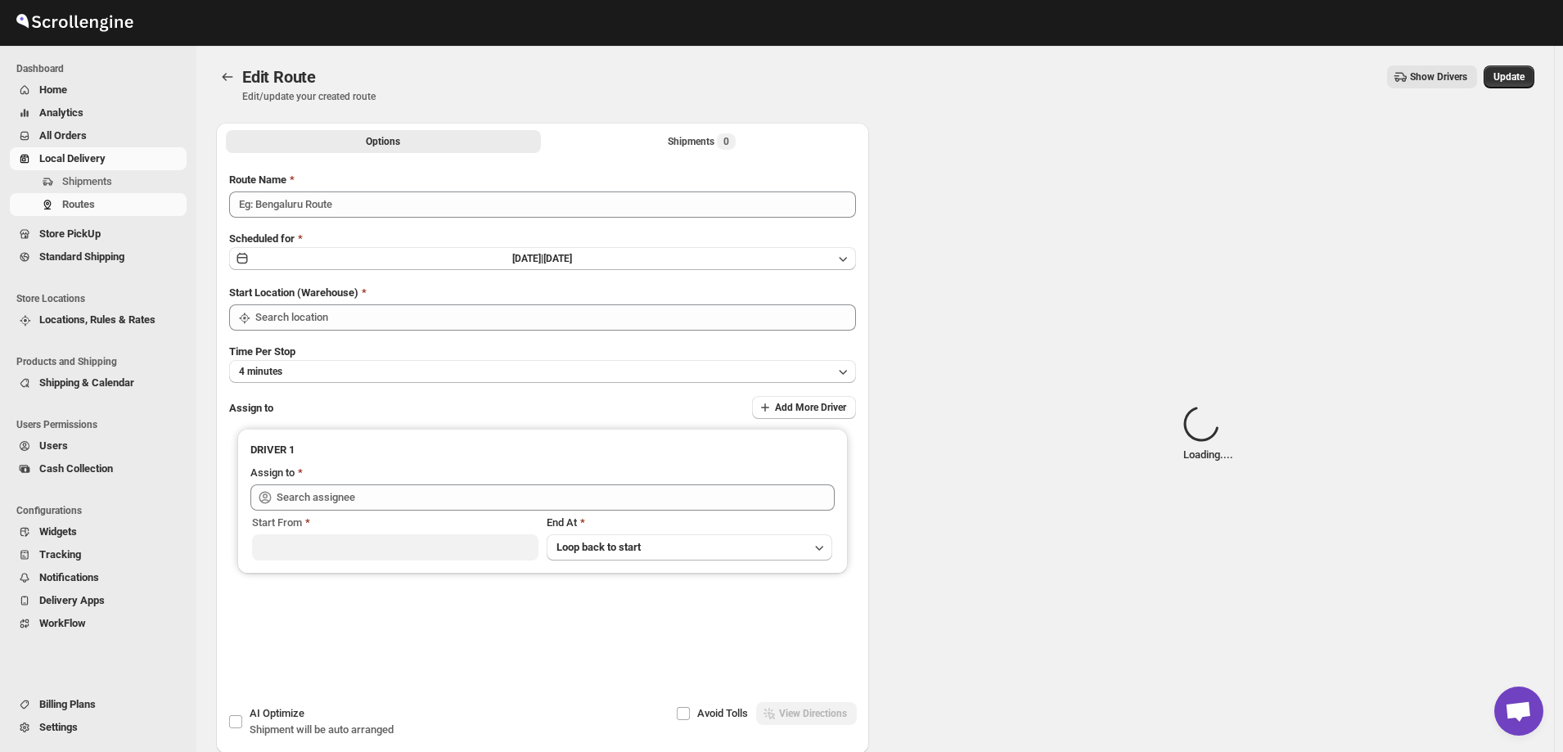
type input "[PERSON_NAME] 08/18"
type input "[STREET_ADDRESS]"
type input "[PERSON_NAME] ([EMAIL_ADDRESS][DOMAIN_NAME])"
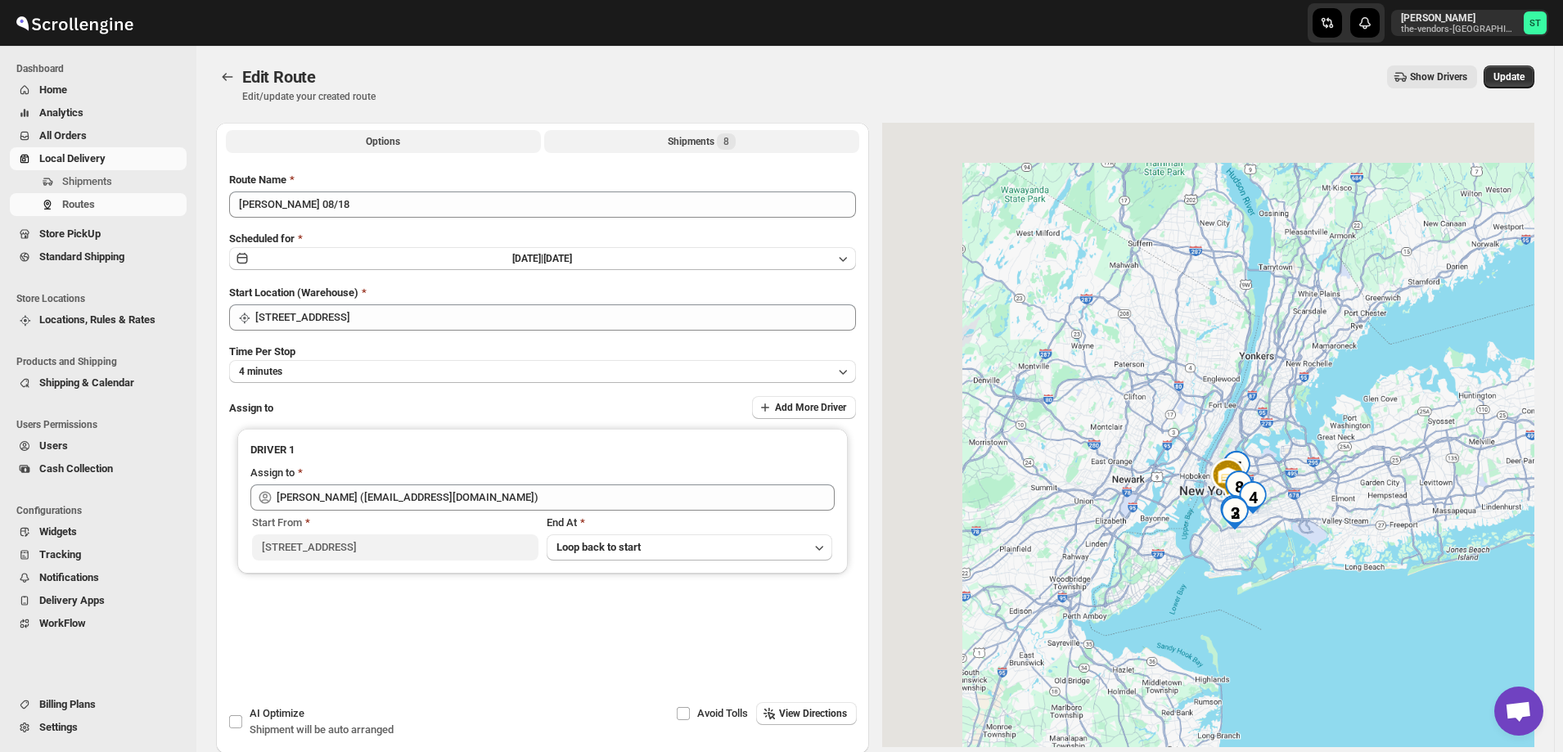
click at [667, 139] on button "Shipments 8" at bounding box center [701, 141] width 315 height 23
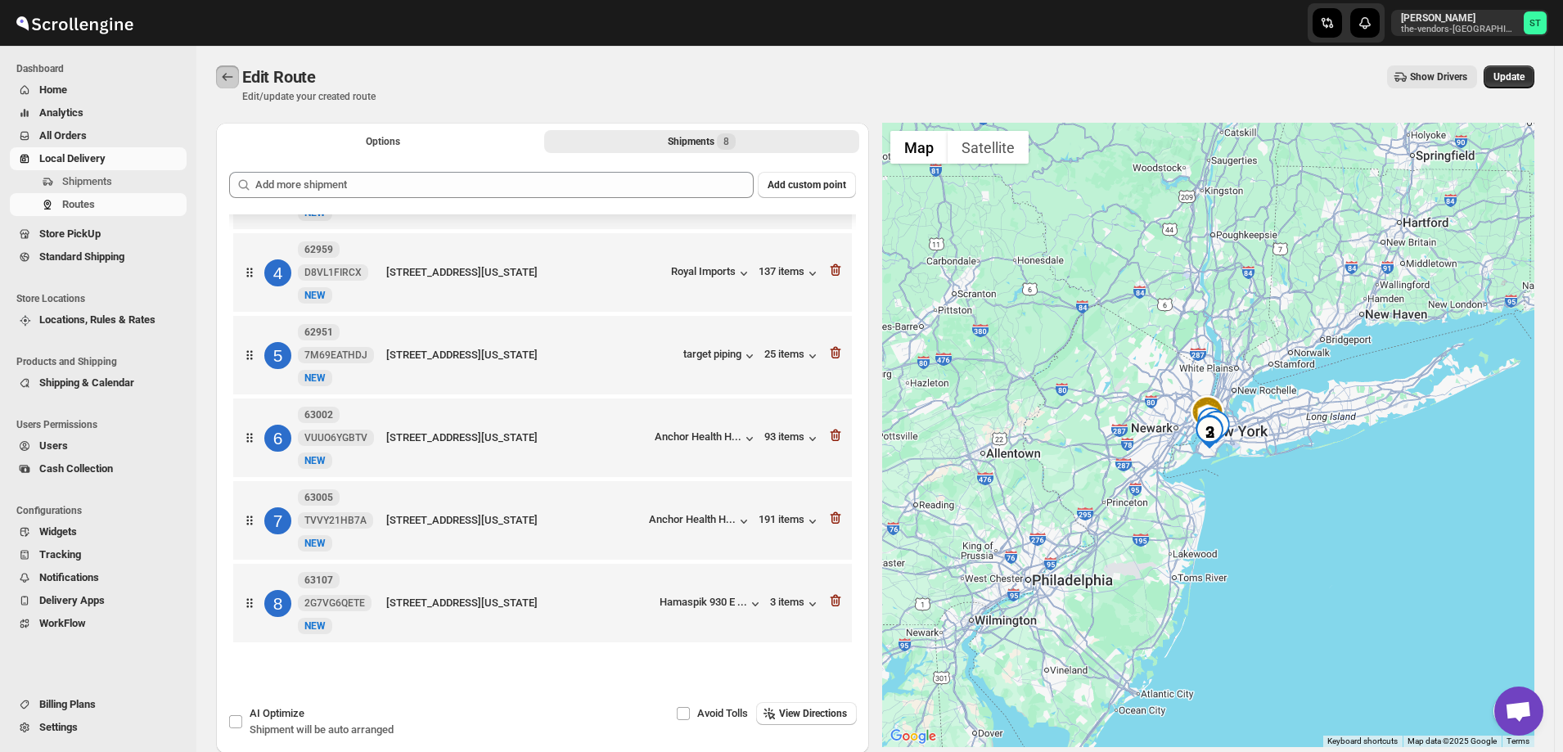
click at [227, 75] on icon "Routes" at bounding box center [227, 77] width 16 height 16
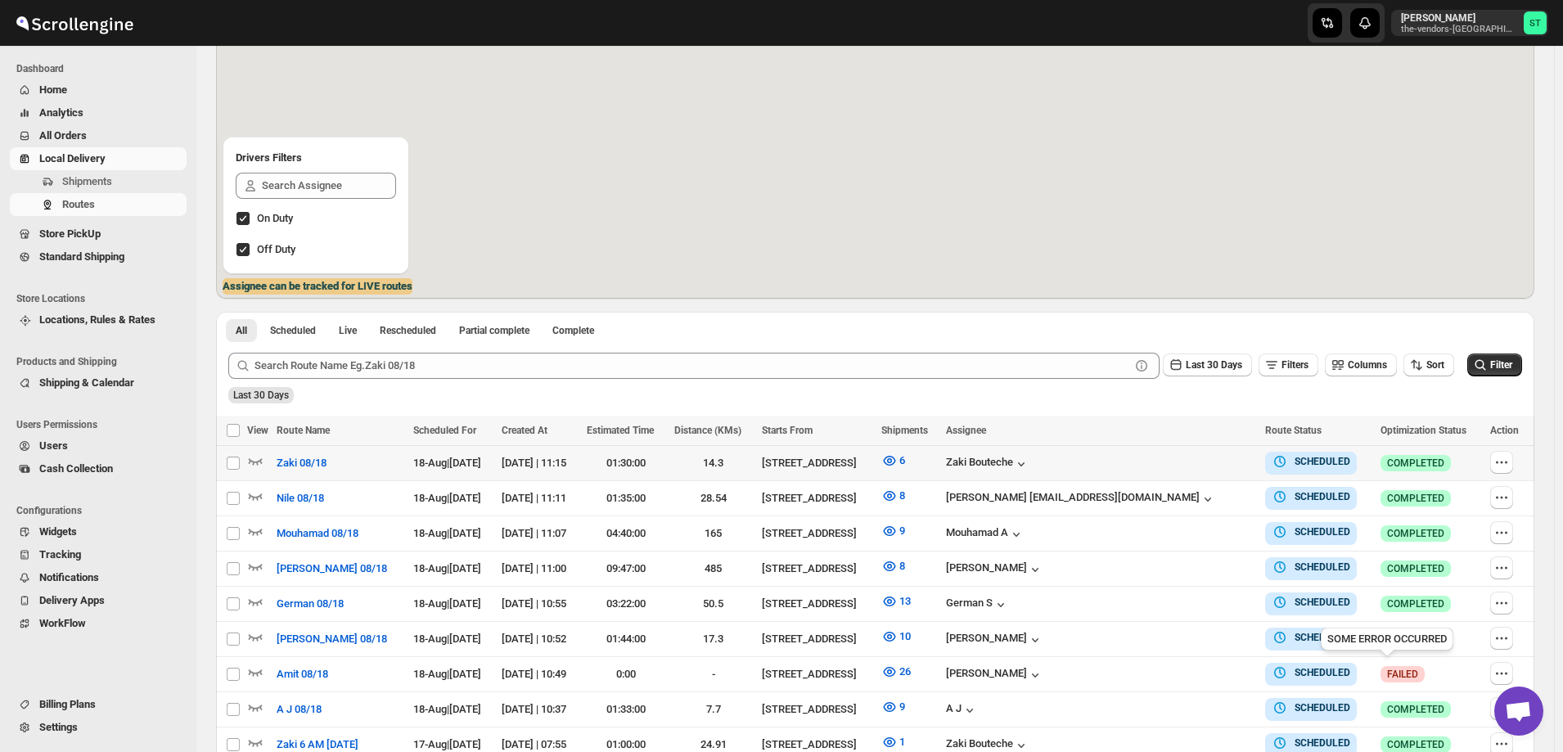
scroll to position [164, 0]
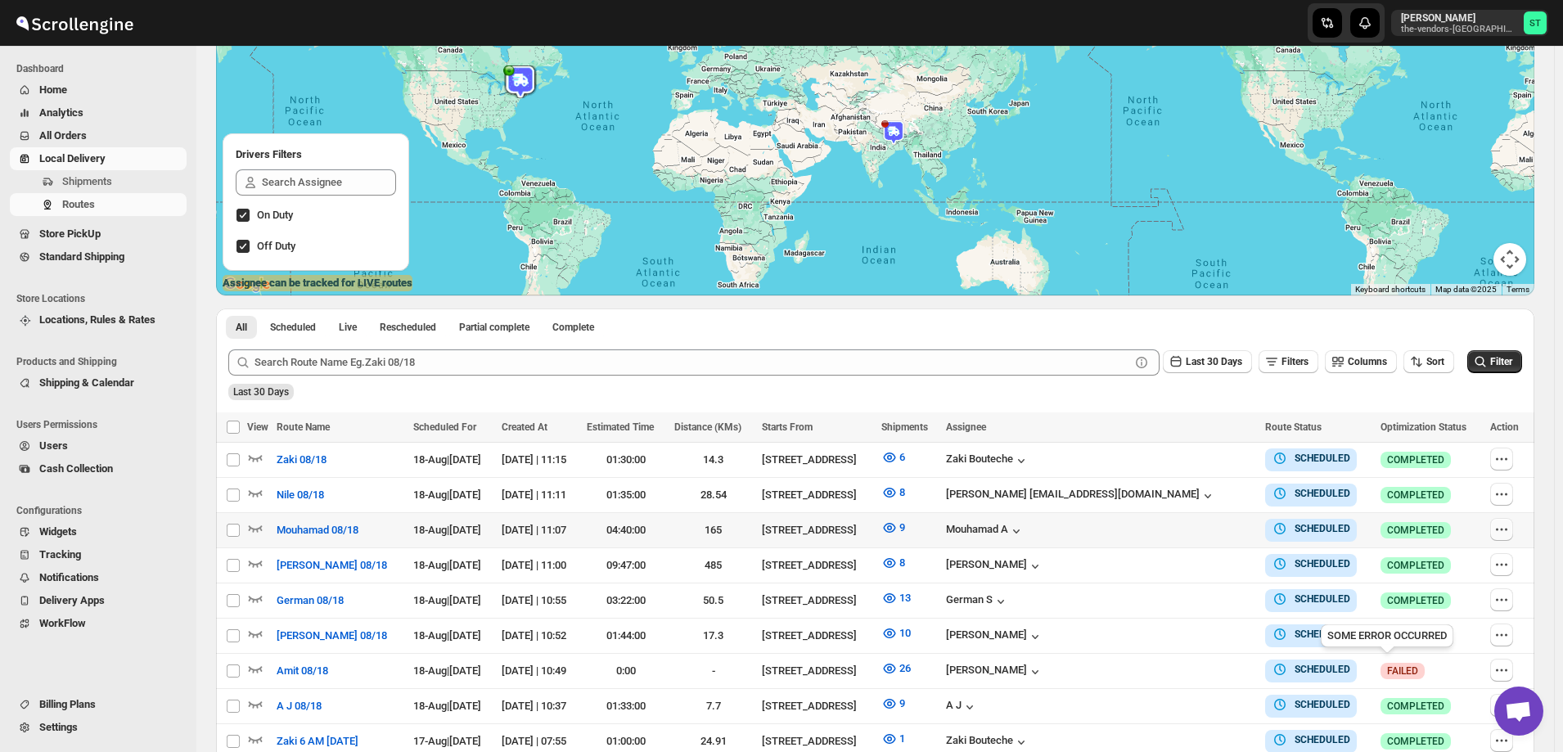
click at [1502, 529] on icon "button" at bounding box center [1502, 529] width 16 height 16
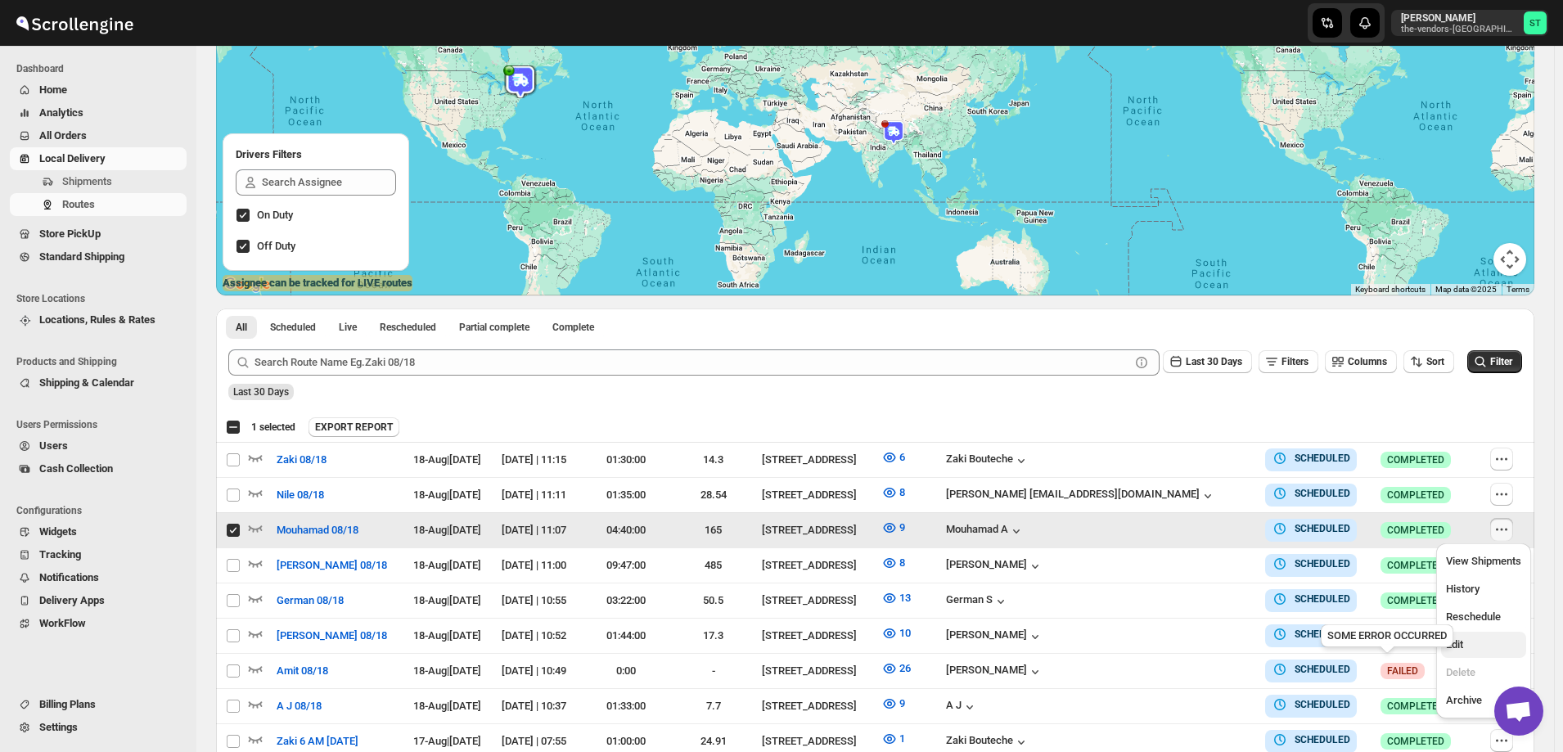
click at [1473, 647] on span "Edit" at bounding box center [1483, 645] width 75 height 16
checkbox input "false"
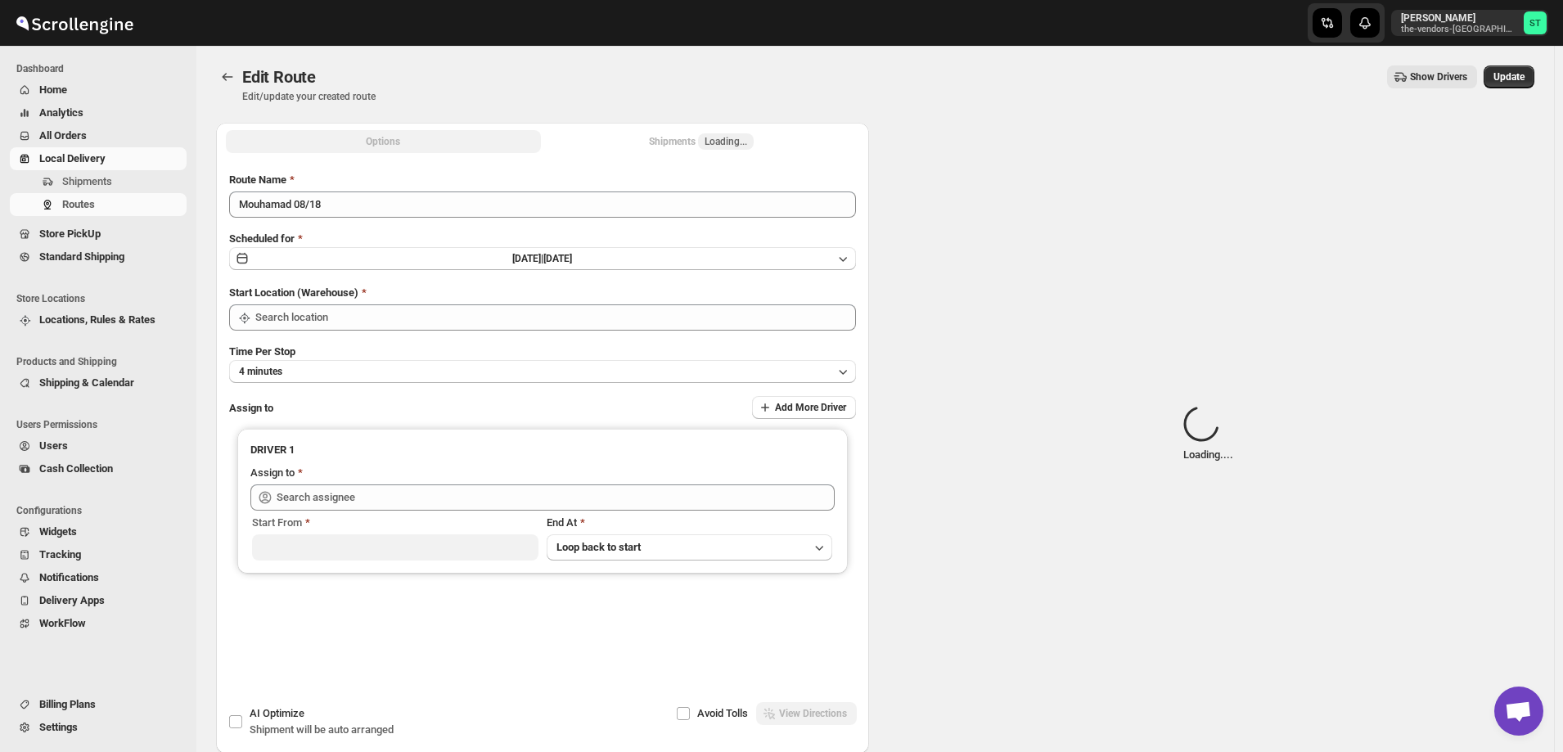
type input "Mouhamad 08/18"
type input "[STREET_ADDRESS]"
type input "Mouhamad A ([EMAIL_ADDRESS][DOMAIN_NAME])"
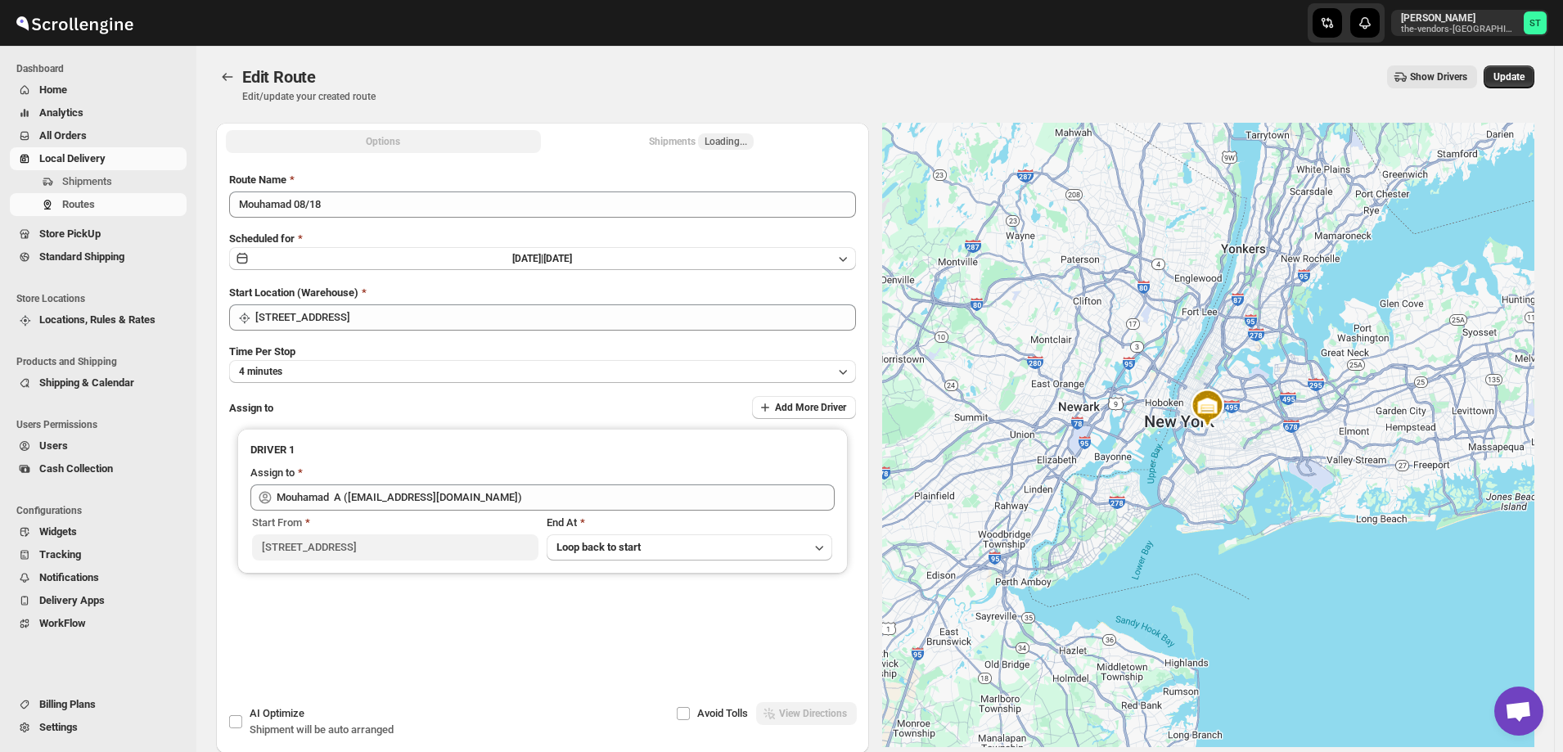
click at [650, 140] on button "Shipments Loading..." at bounding box center [701, 141] width 315 height 23
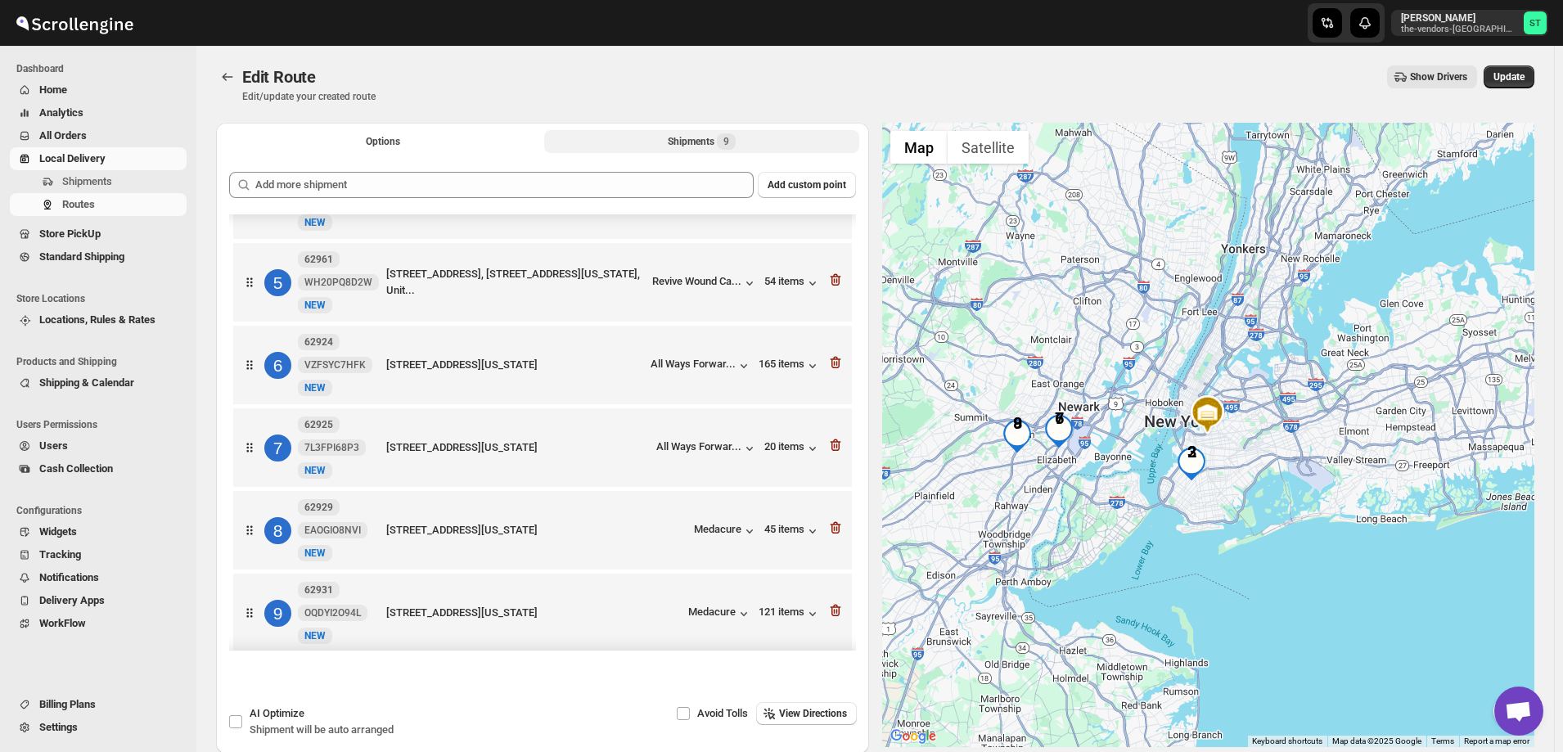
scroll to position [316, 0]
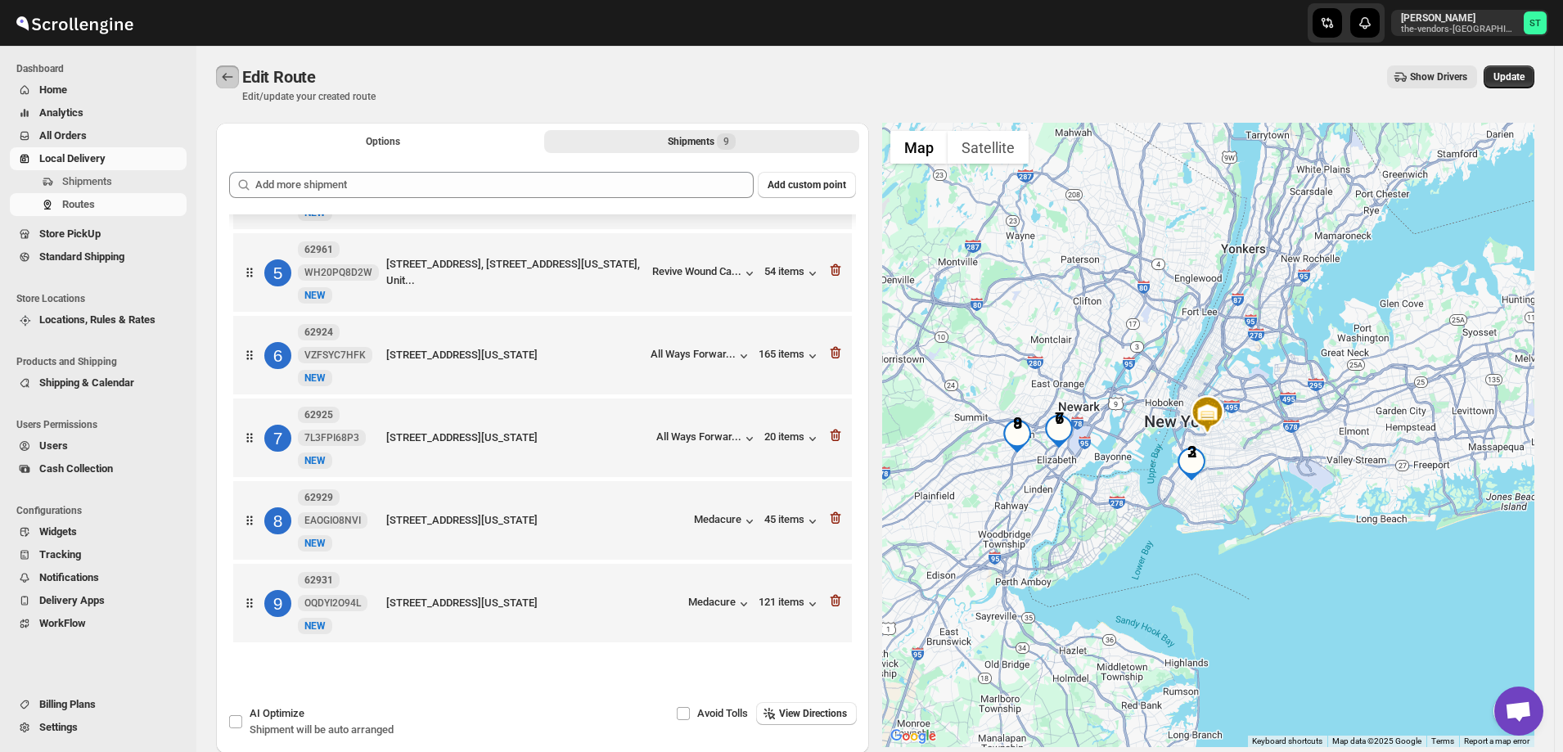
click at [220, 80] on icon "Routes" at bounding box center [227, 77] width 16 height 16
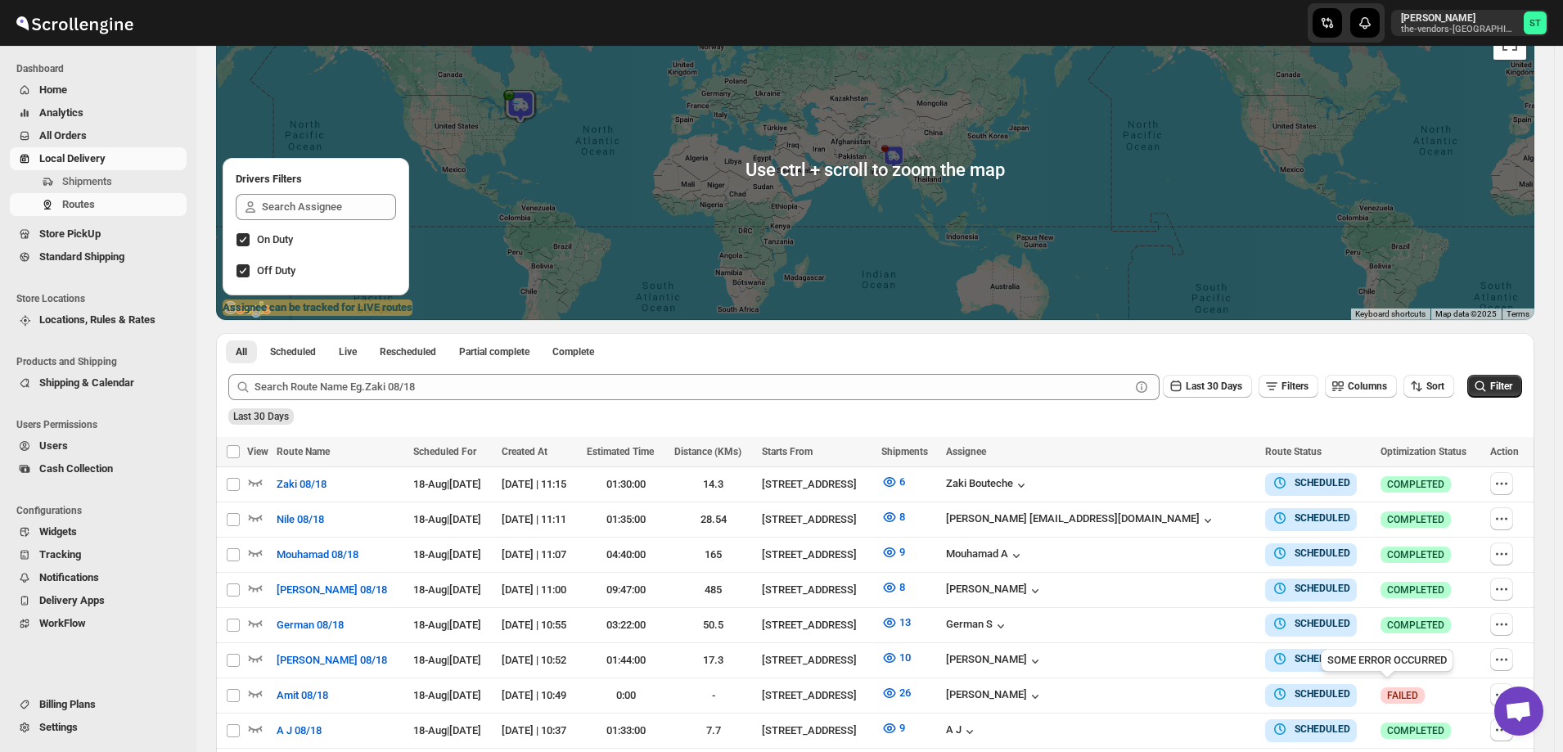
scroll to position [164, 0]
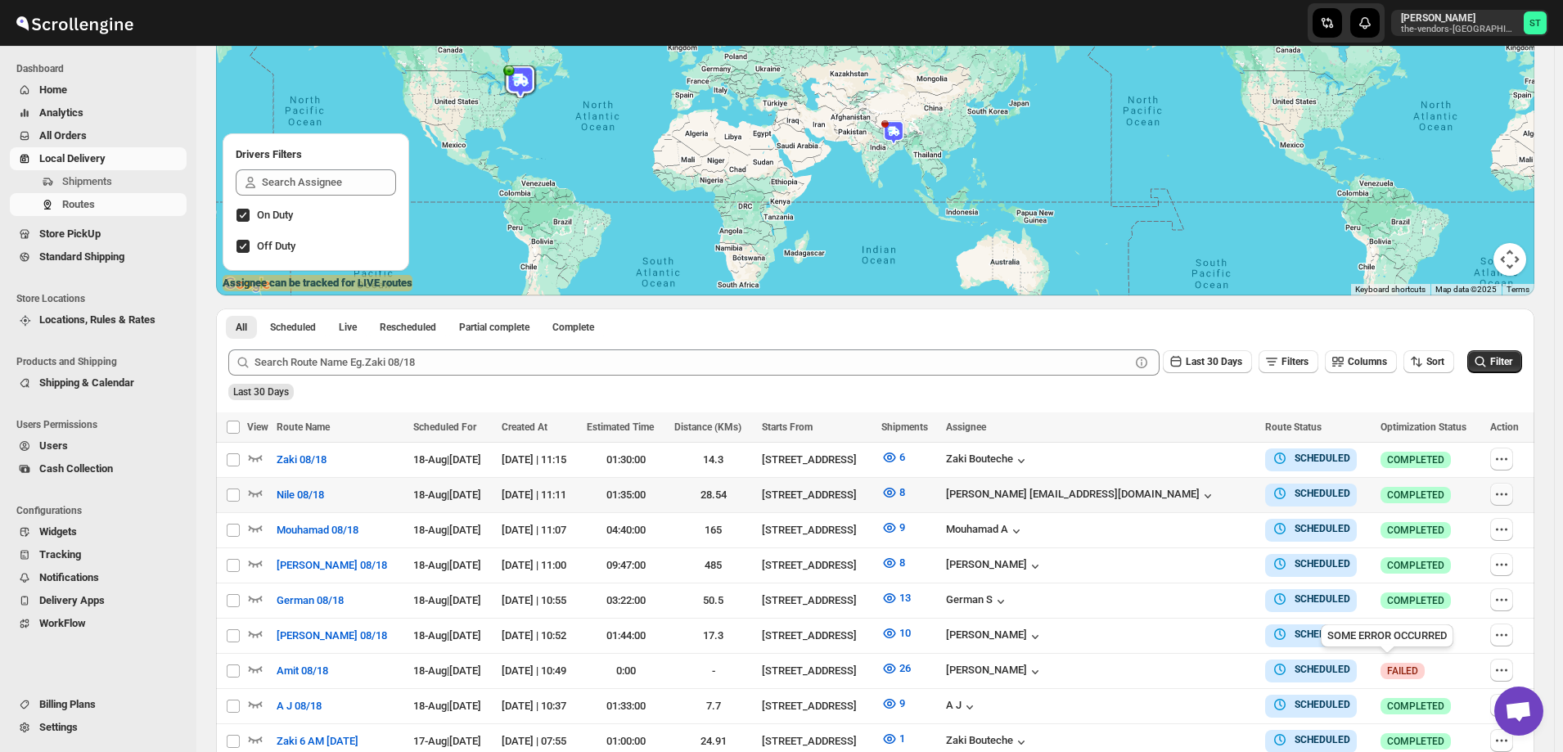
click at [1502, 496] on icon "button" at bounding box center [1502, 494] width 16 height 16
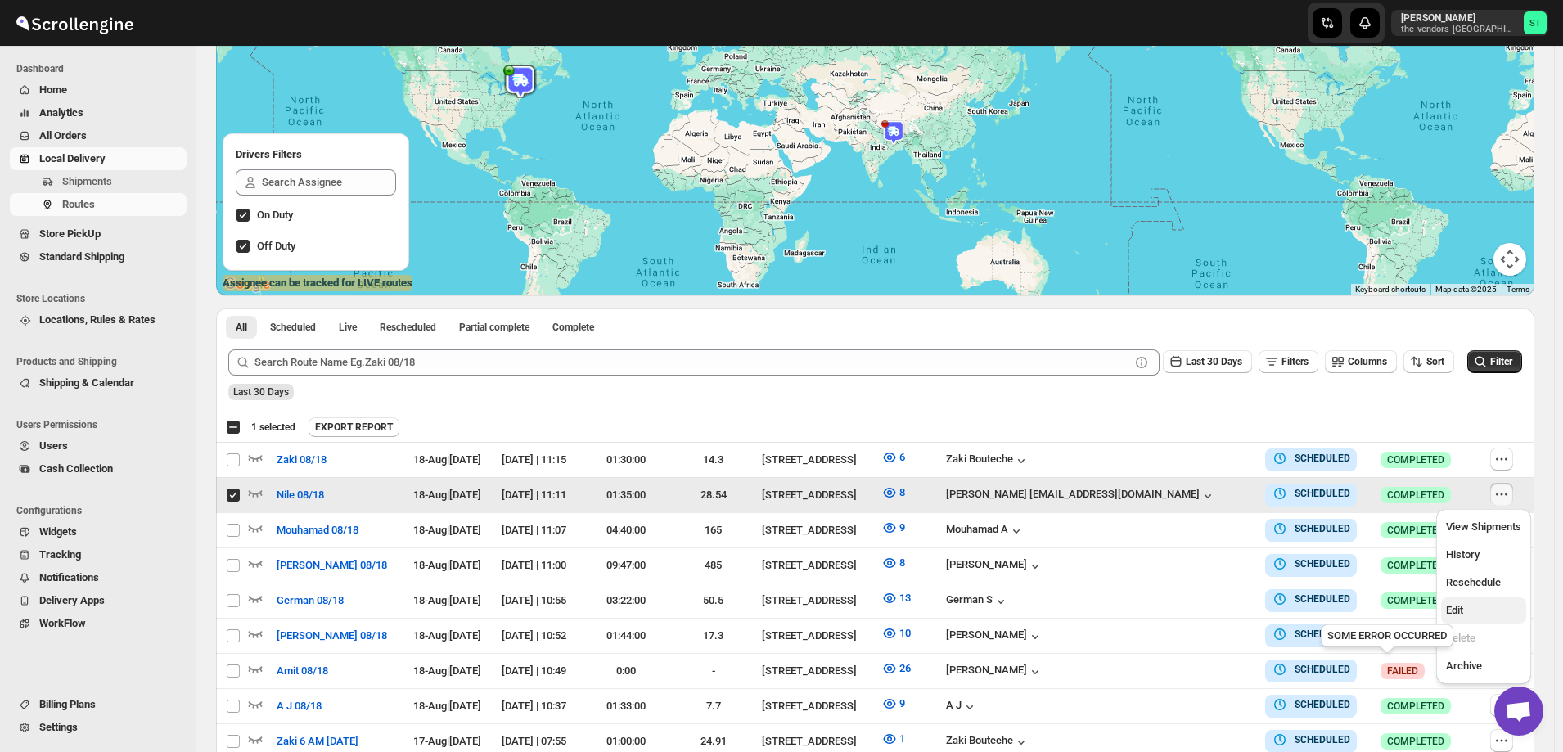
click at [1477, 607] on span "Edit" at bounding box center [1483, 610] width 75 height 16
checkbox input "false"
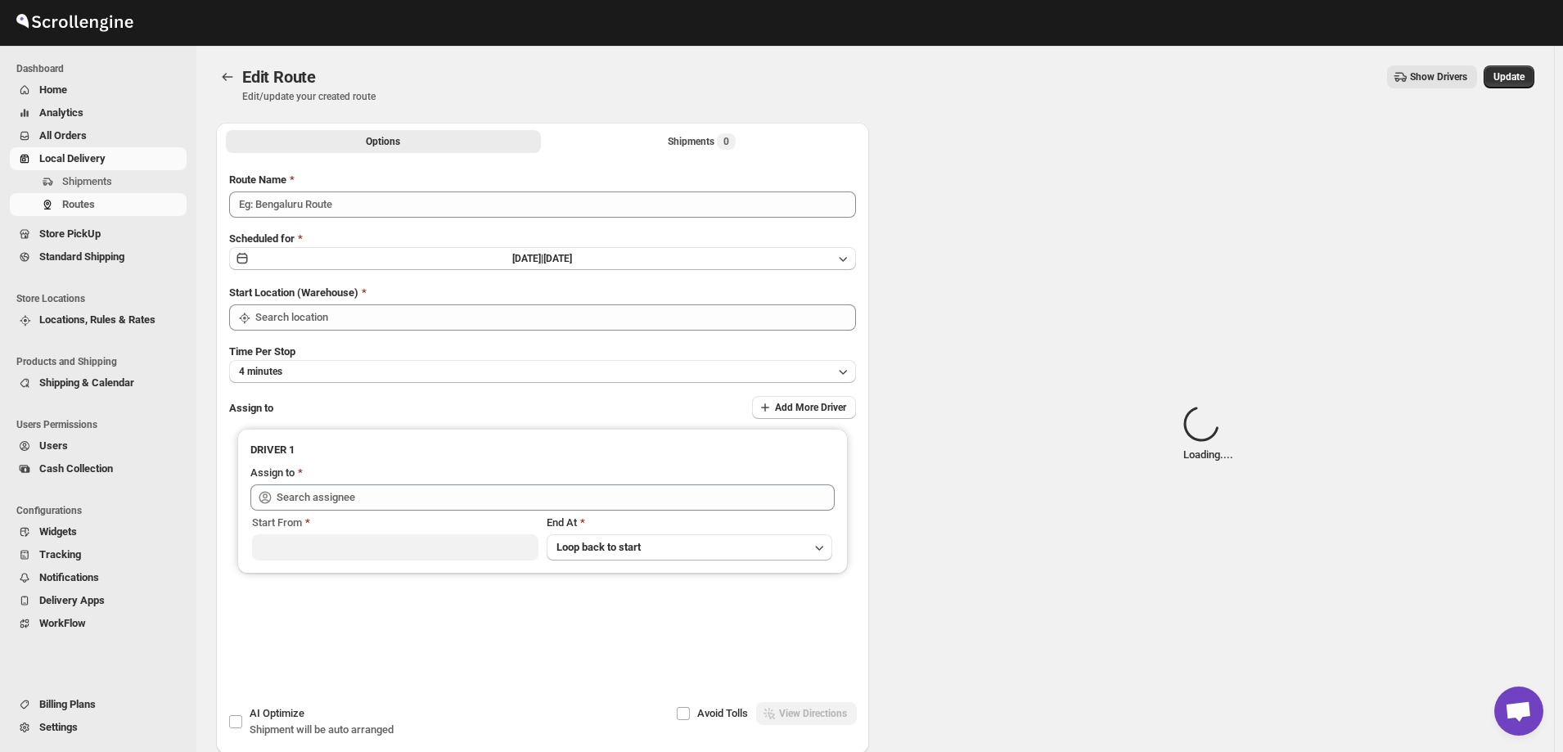
type input "Nile 08/18"
type input "[STREET_ADDRESS]"
type input "[PERSON_NAME] [EMAIL_ADDRESS][DOMAIN_NAME] ([EMAIL_ADDRESS][DOMAIN_NAME])"
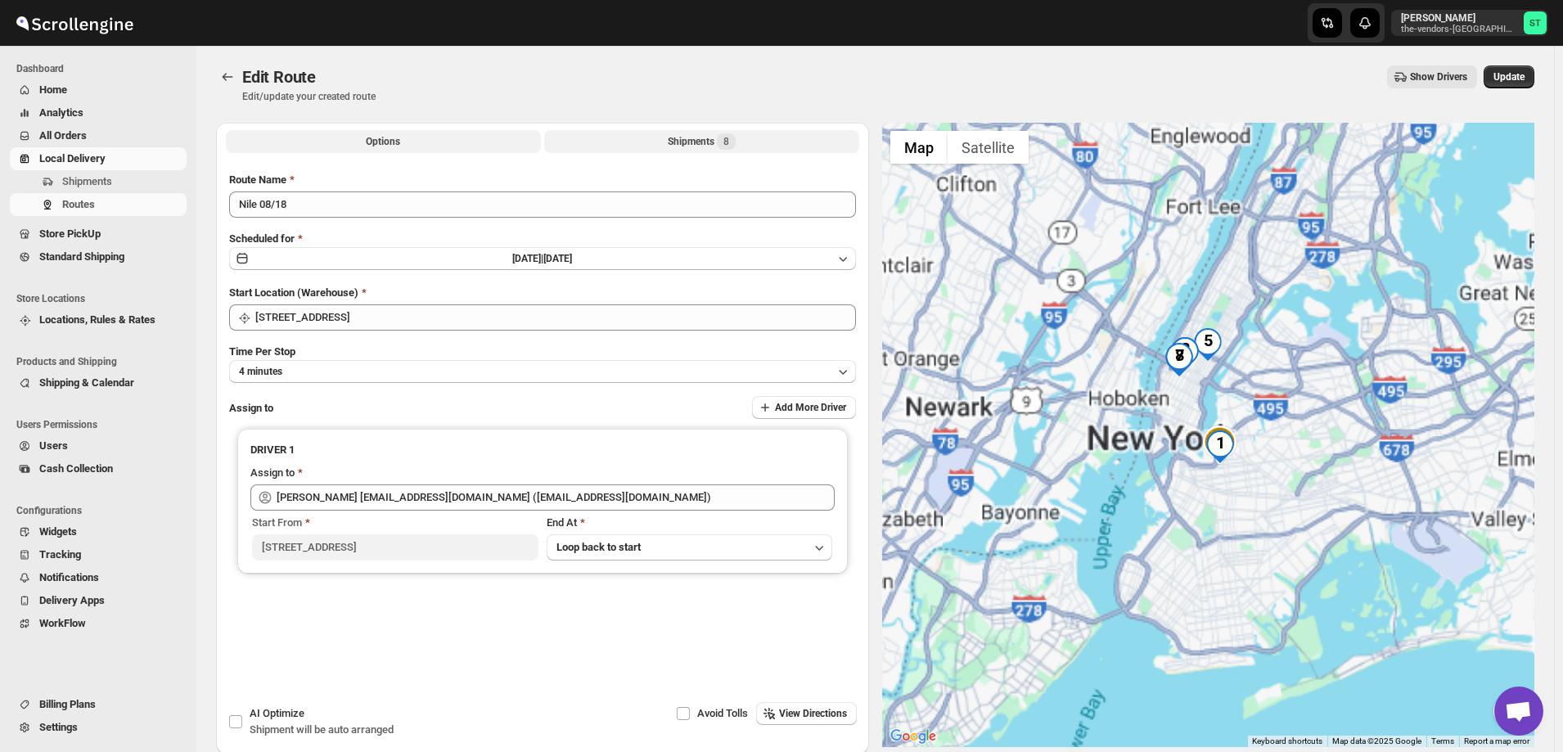
click at [648, 139] on button "Shipments 8" at bounding box center [701, 141] width 315 height 23
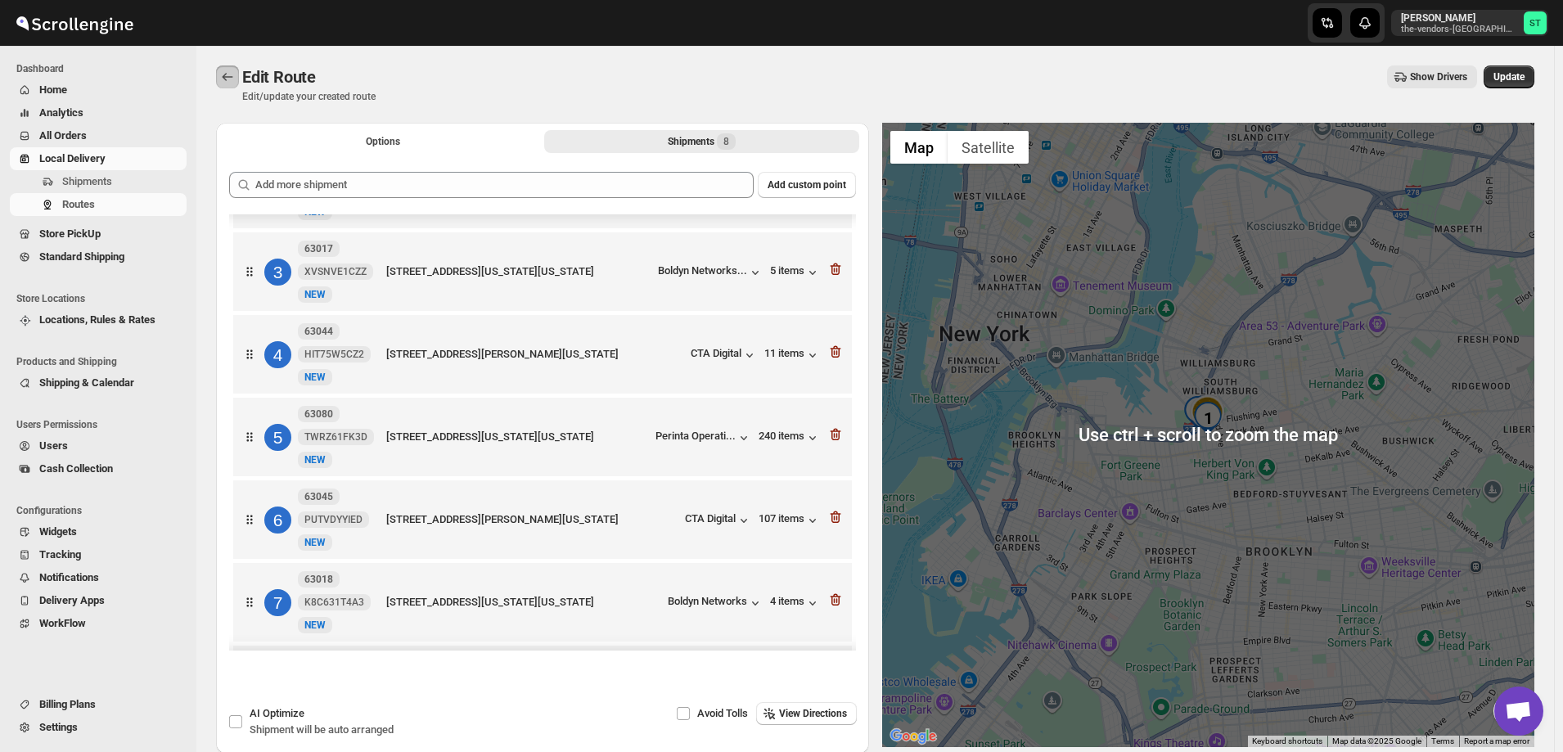
click at [229, 70] on icon "Routes" at bounding box center [227, 77] width 16 height 16
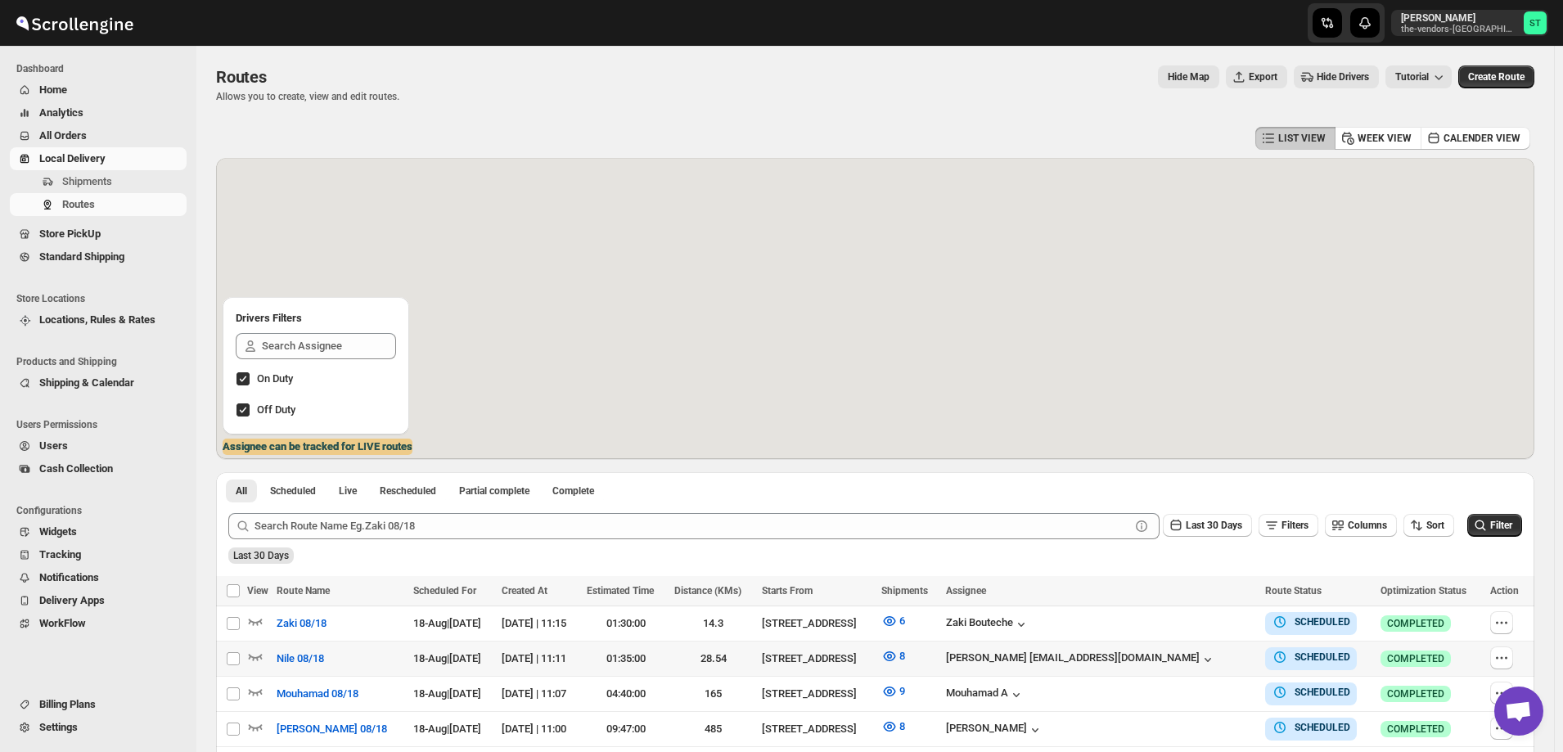
scroll to position [164, 0]
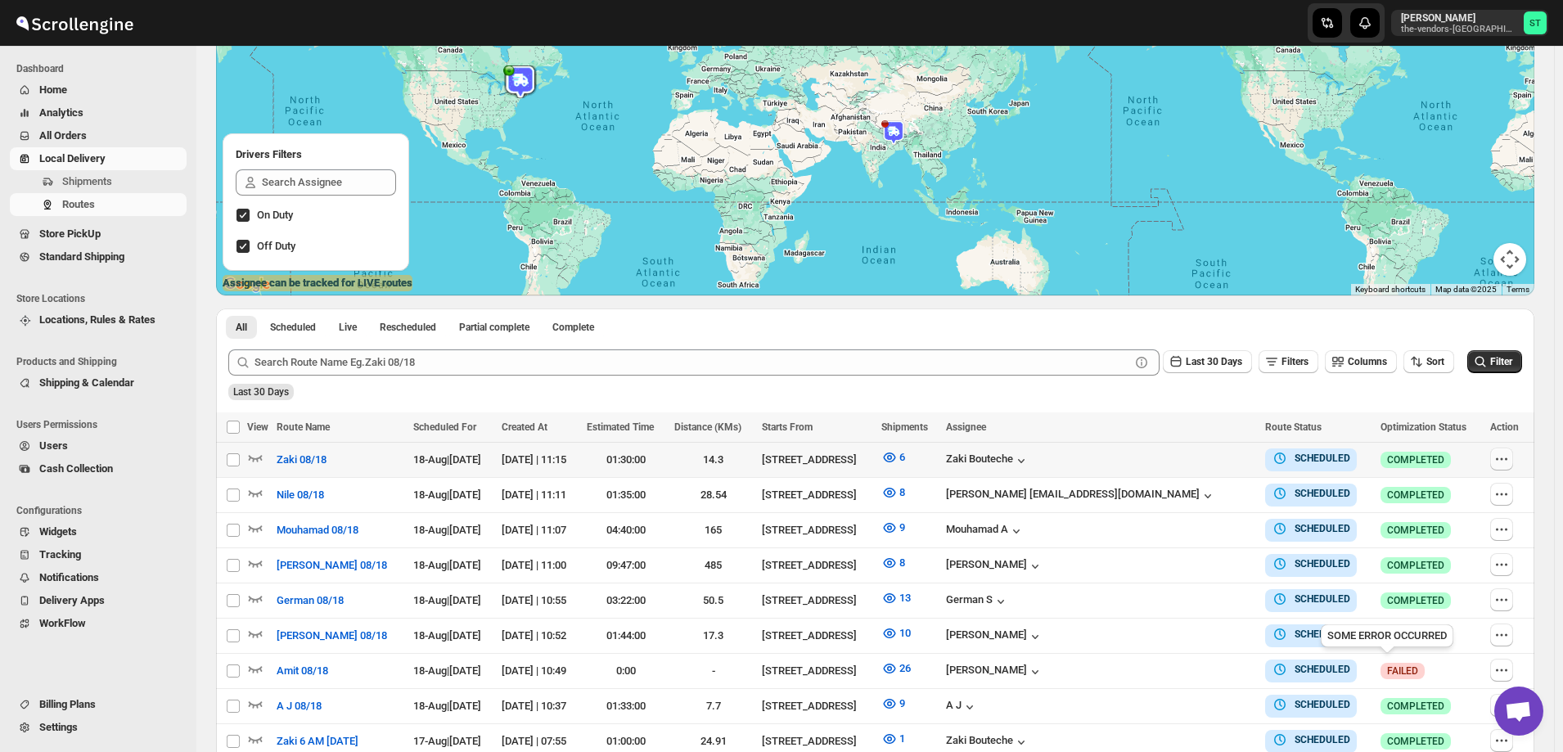
click at [1510, 462] on icon "button" at bounding box center [1502, 459] width 16 height 16
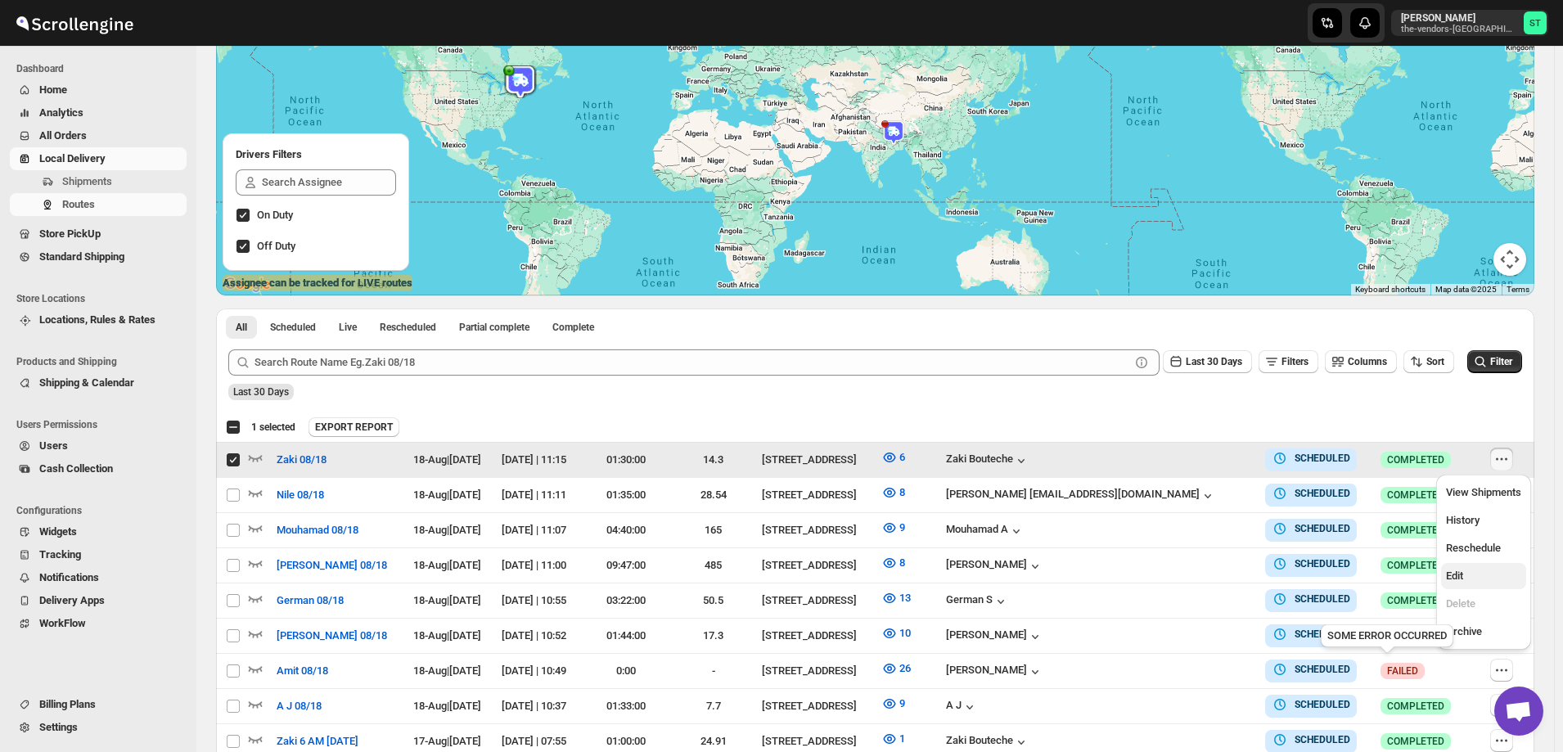
click at [1477, 579] on span "Edit" at bounding box center [1483, 576] width 75 height 16
checkbox input "false"
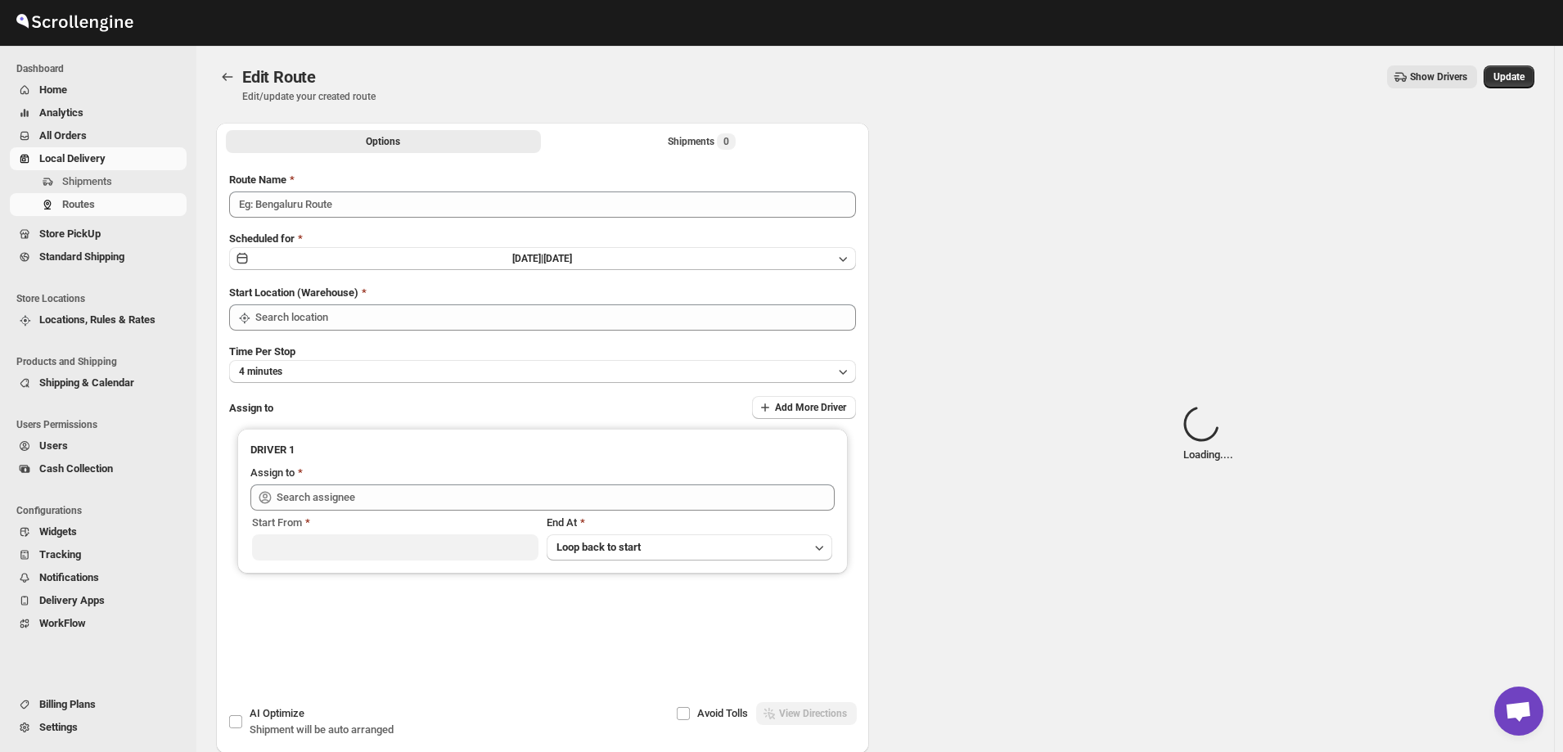
type input "Zaki 08/18"
type input "[STREET_ADDRESS]"
type input "[PERSON_NAME] ([EMAIL_ADDRESS][DOMAIN_NAME])"
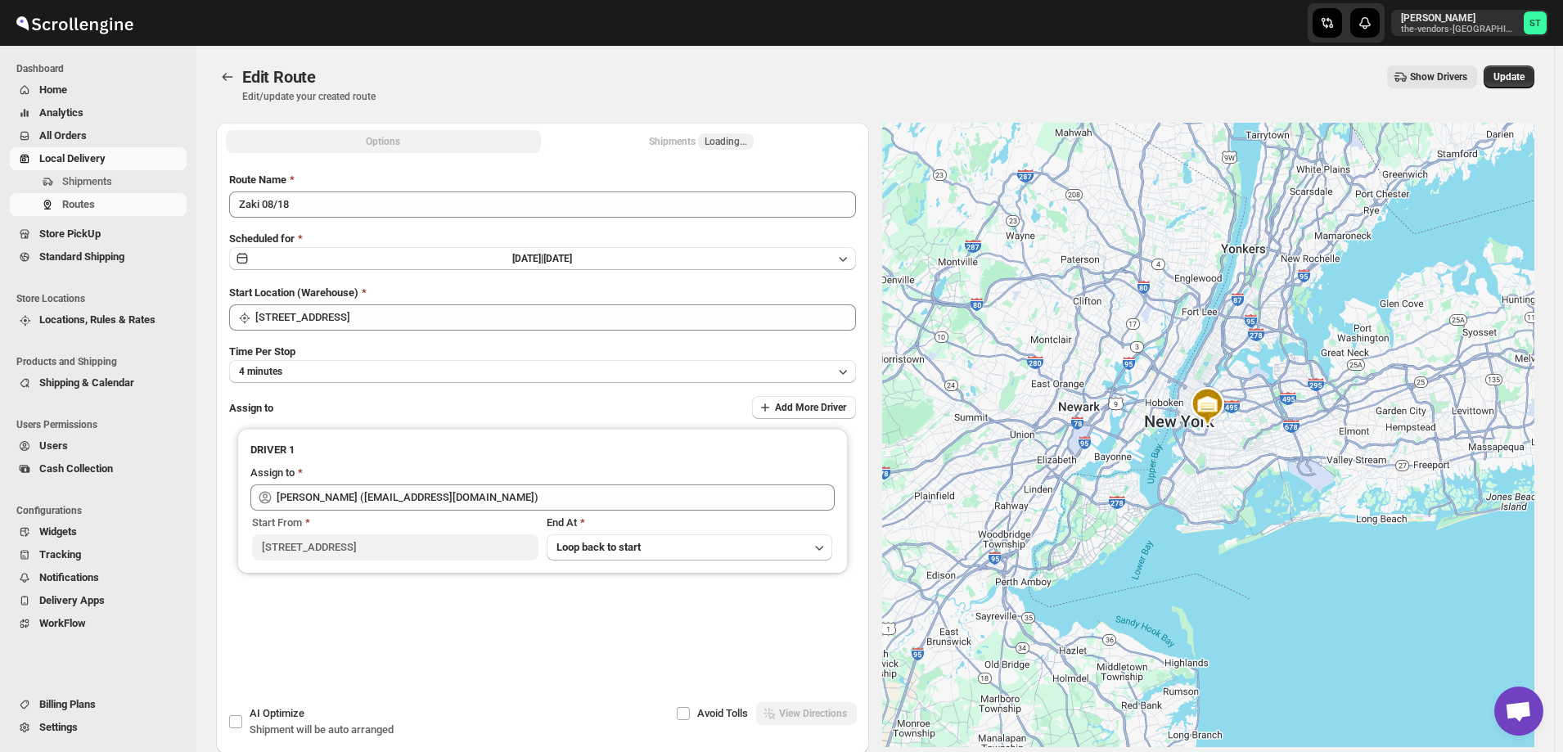
click at [637, 138] on button "Shipments Loading..." at bounding box center [701, 141] width 315 height 23
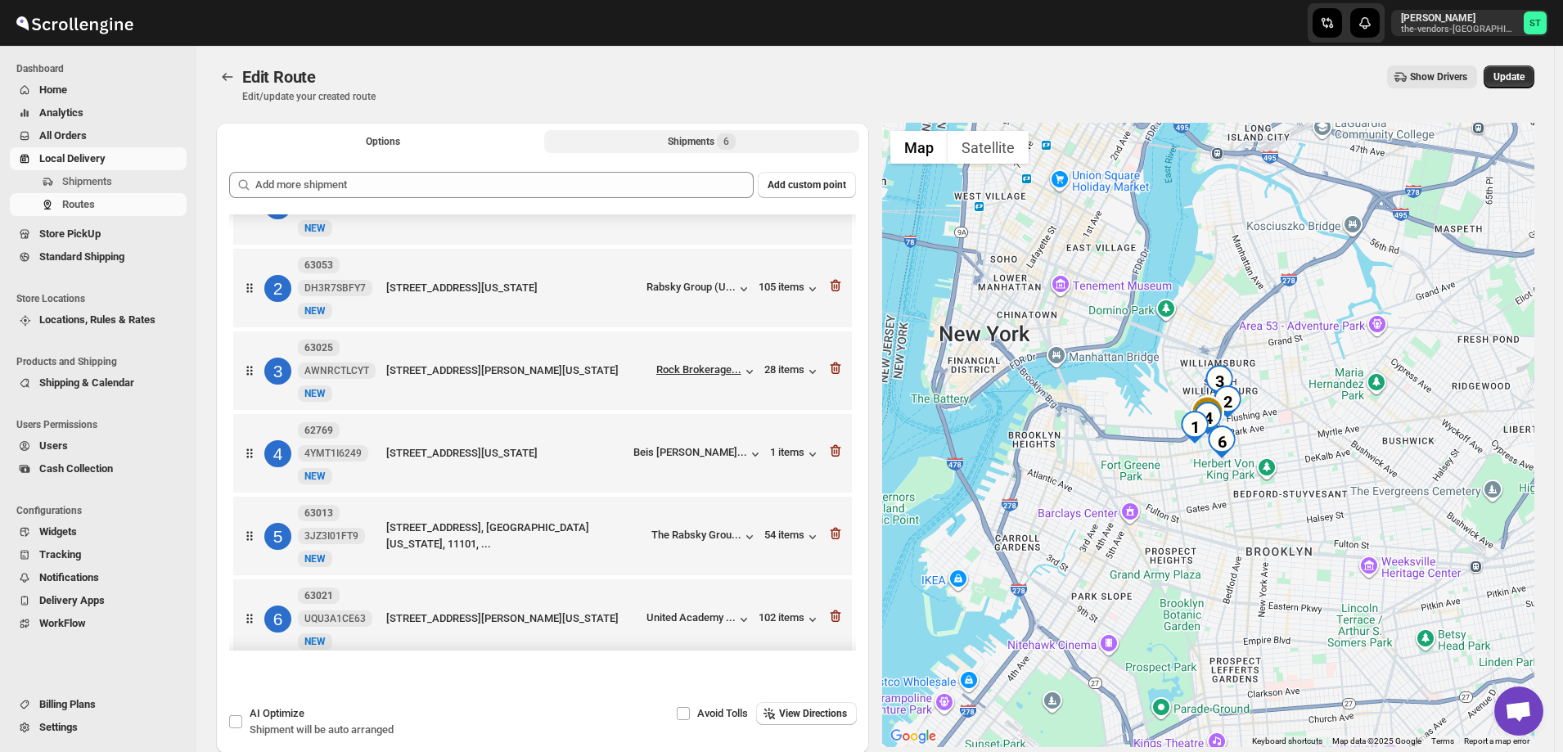
scroll to position [68, 0]
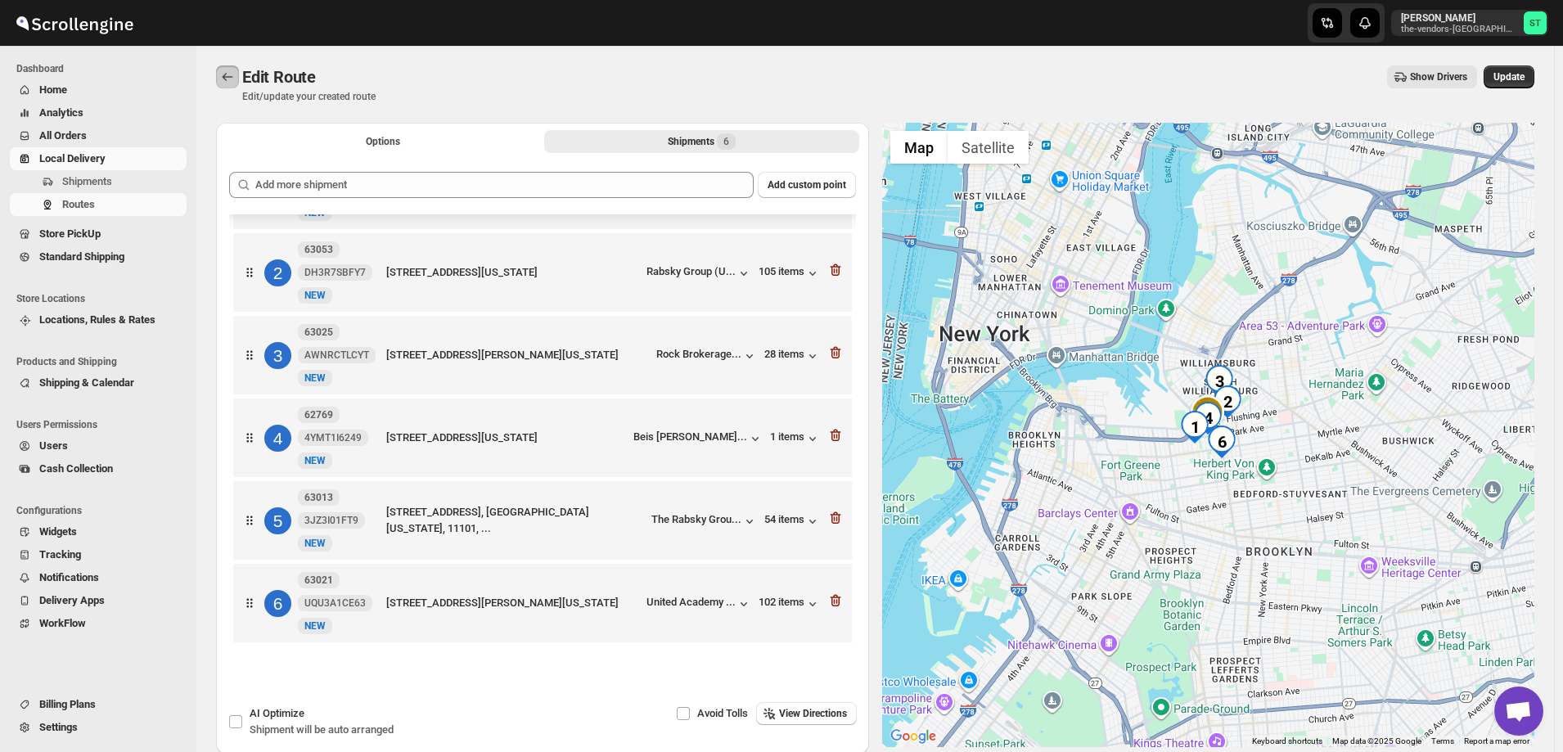
click at [228, 77] on icon "Routes" at bounding box center [227, 77] width 16 height 16
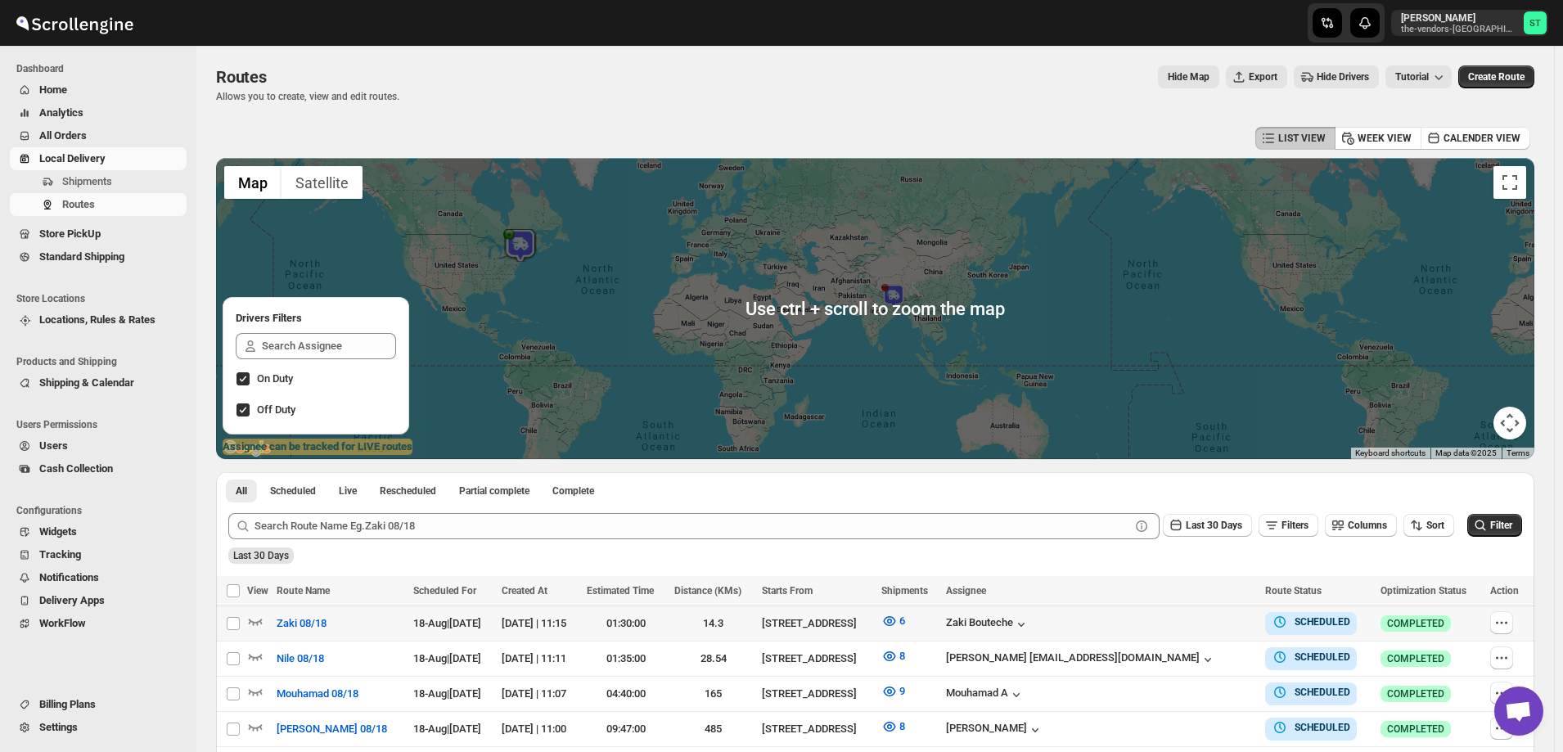
scroll to position [164, 0]
